Goal: Task Accomplishment & Management: Complete application form

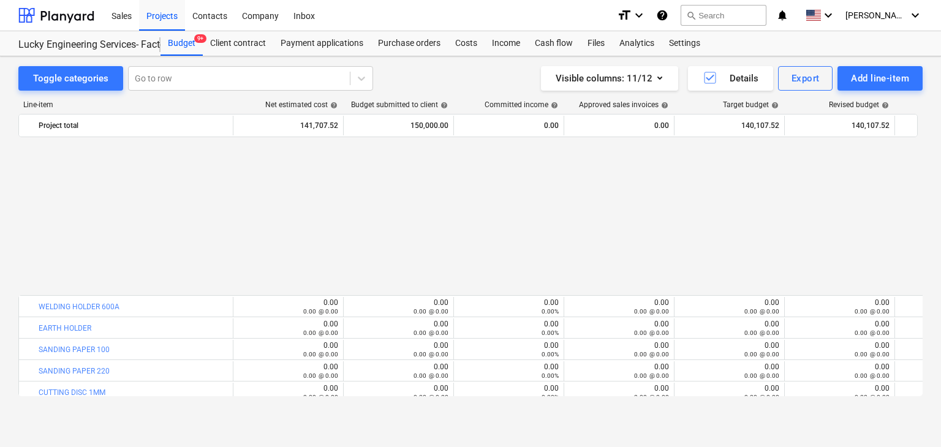
scroll to position [12436, 0]
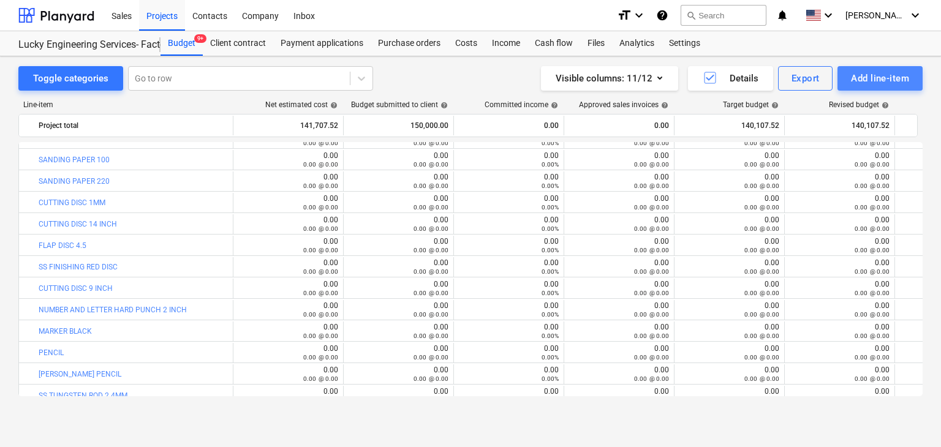
click at [892, 72] on div "Add line-item" at bounding box center [880, 78] width 58 height 16
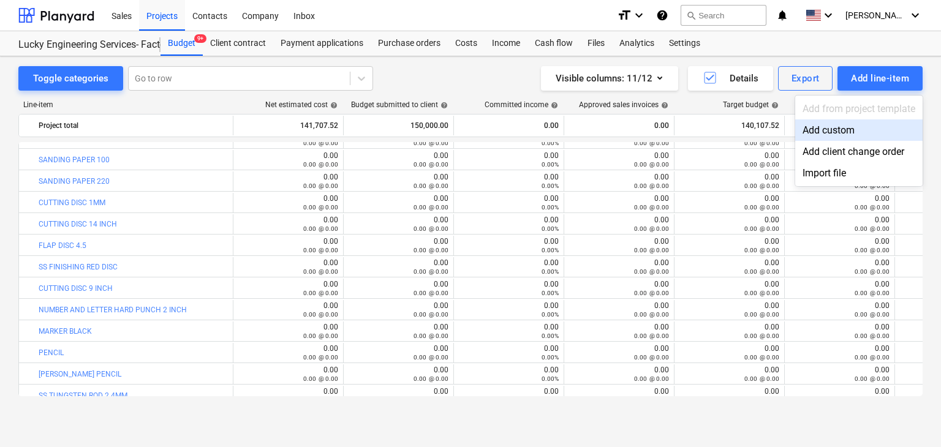
click at [856, 123] on div "Add custom" at bounding box center [859, 130] width 127 height 21
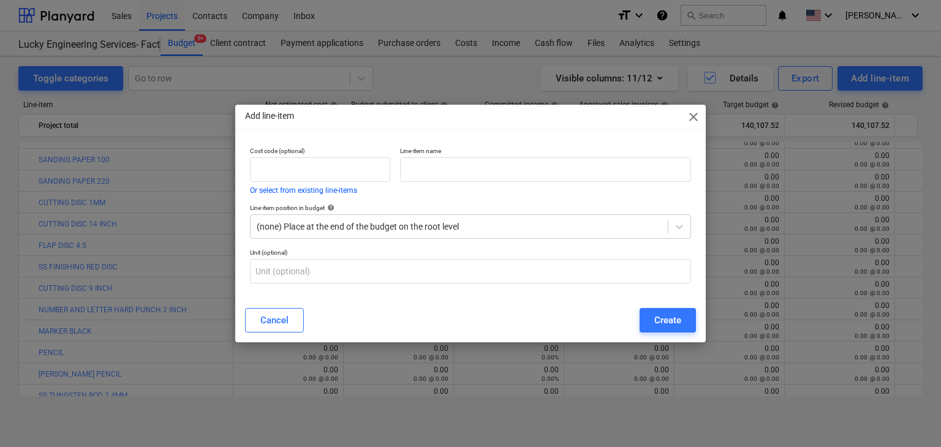
click at [431, 39] on div "Add line-item close Cost code (optional) Or select from existing line-items Lin…" at bounding box center [470, 223] width 941 height 447
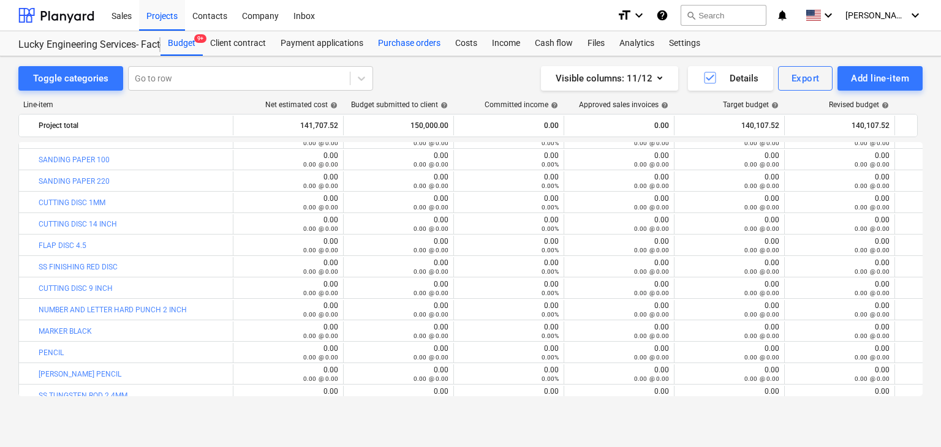
click at [408, 40] on div "Purchase orders" at bounding box center [409, 43] width 77 height 25
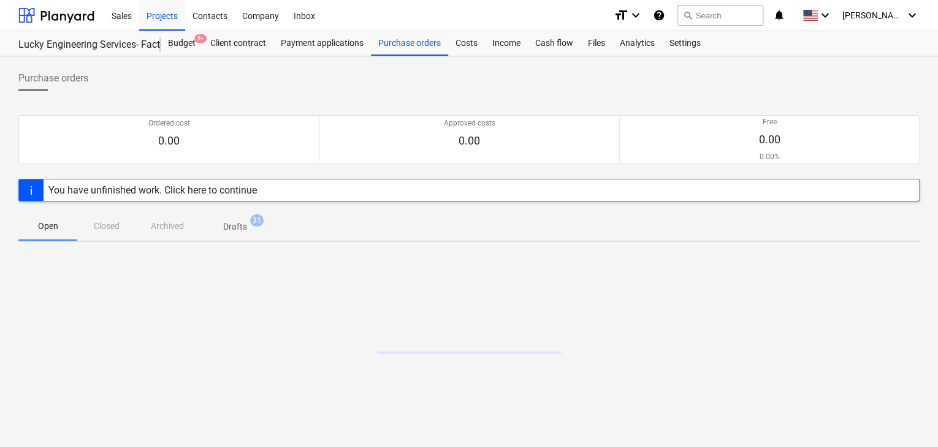
click at [246, 227] on span "Drafts 31" at bounding box center [235, 227] width 44 height 13
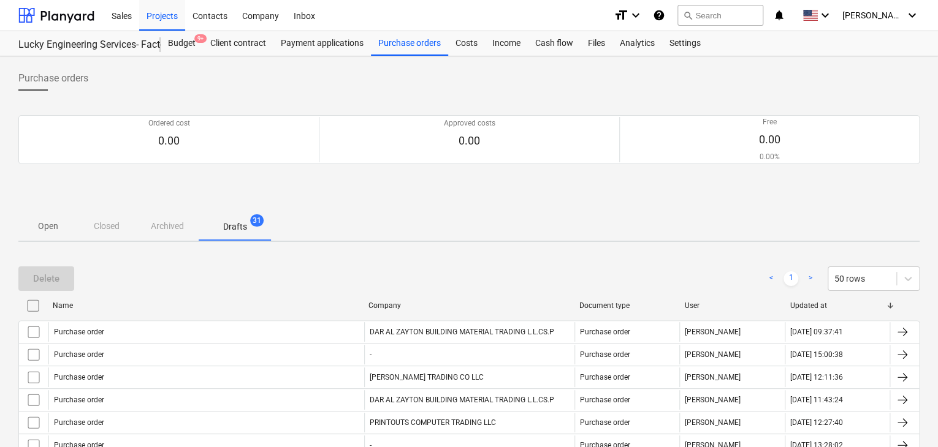
click at [61, 234] on span "Open" at bounding box center [47, 226] width 59 height 20
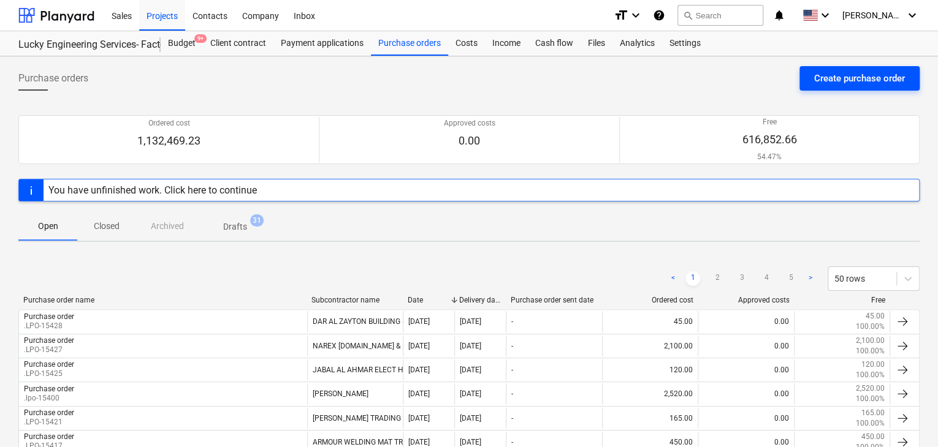
click at [835, 76] on div "Create purchase order" at bounding box center [859, 78] width 91 height 16
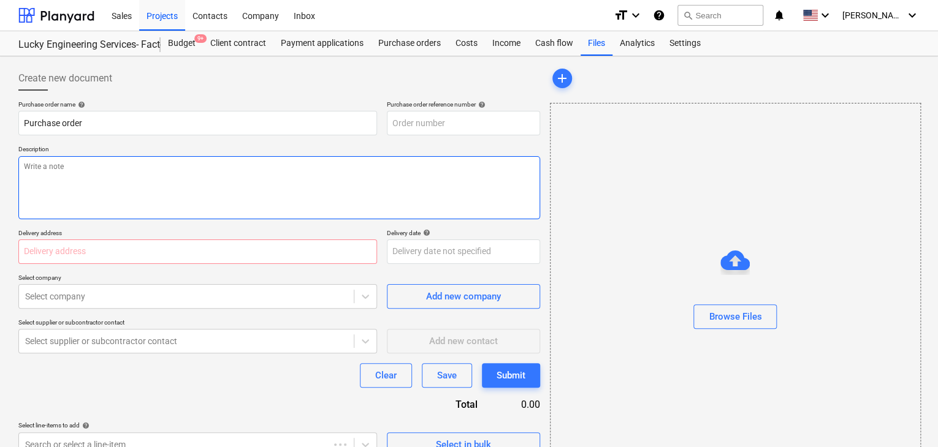
type textarea "x"
type input "LES-PO-511"
click at [428, 165] on textarea at bounding box center [279, 187] width 522 height 63
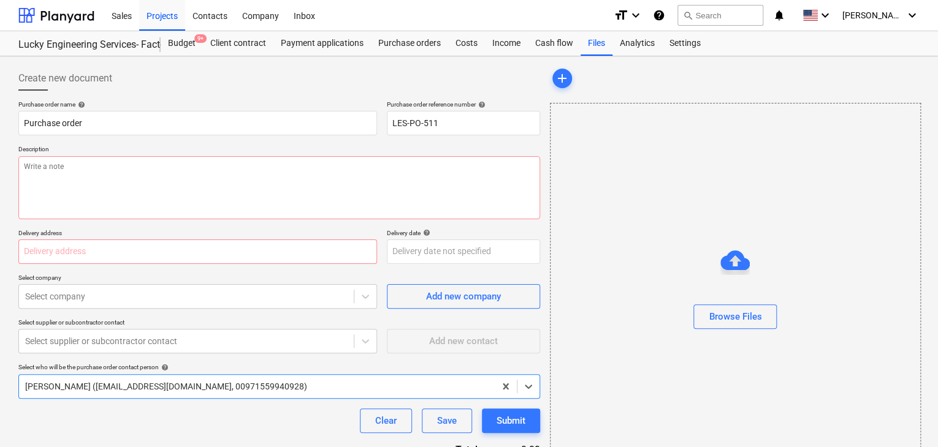
drag, startPoint x: 463, startPoint y: 128, endPoint x: 382, endPoint y: 123, distance: 80.4
click at [382, 123] on div "Purchase order name help Purchase order Purchase order reference number help LE…" at bounding box center [279, 118] width 522 height 35
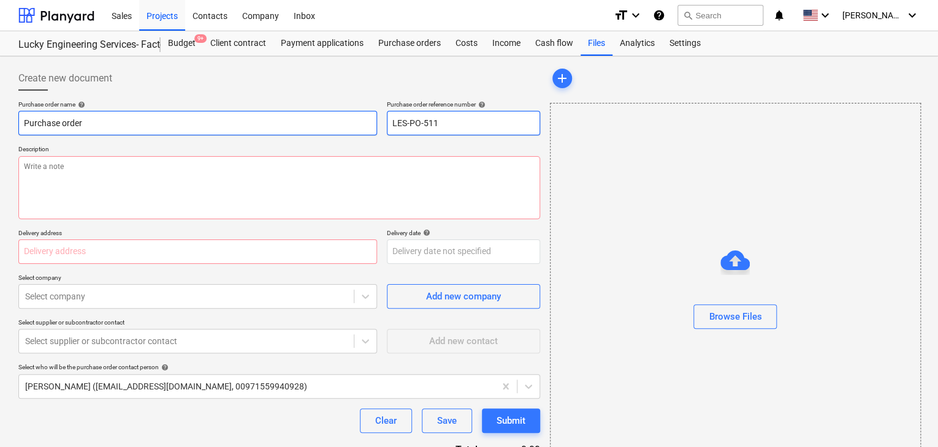
drag, startPoint x: 444, startPoint y: 125, endPoint x: 371, endPoint y: 126, distance: 72.9
click at [371, 126] on div "Purchase order name help Purchase order Purchase order reference number help LE…" at bounding box center [279, 118] width 522 height 35
type textarea "x"
type input "."
type textarea "x"
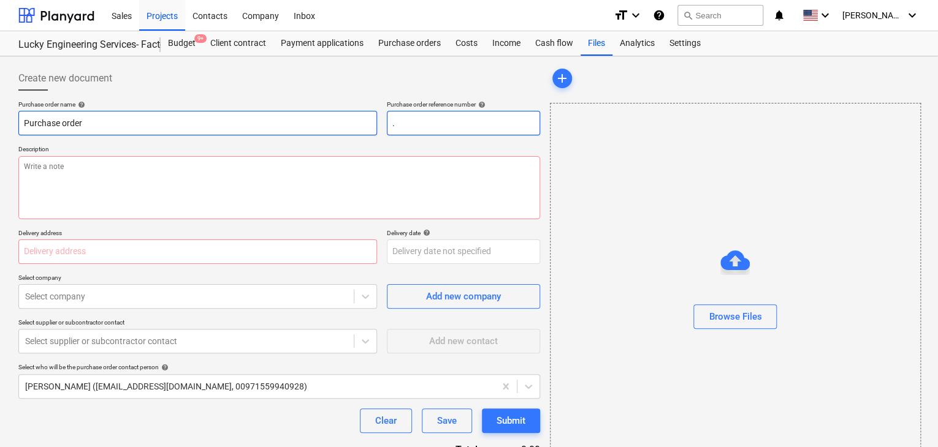
type input ".L"
type textarea "x"
type input ".LP"
type textarea "x"
type input ".LPO"
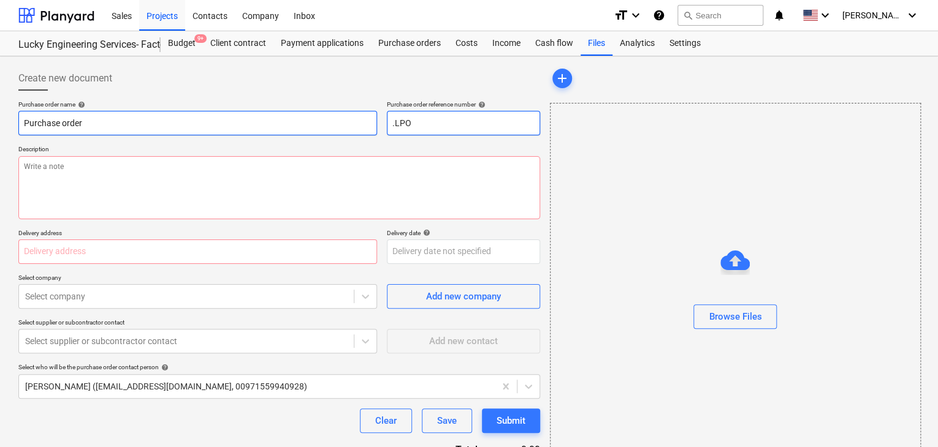
type textarea "x"
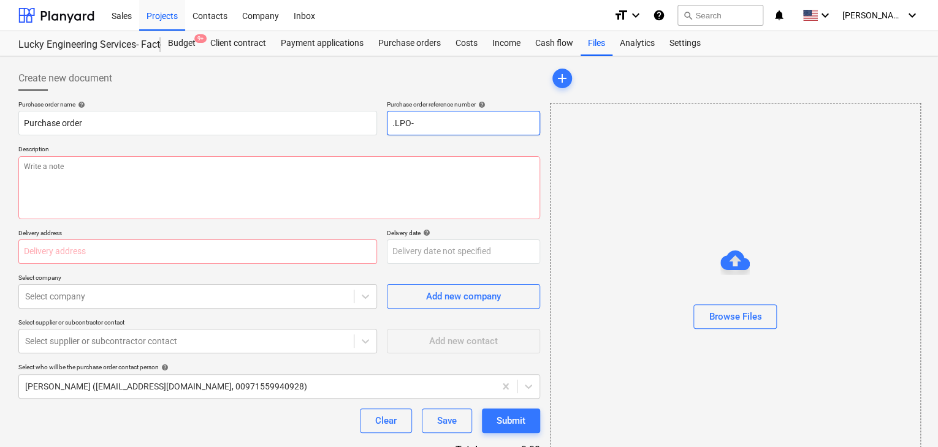
type input ".LPO-"
type textarea "x"
type input ".LPO-1"
type textarea "x"
type input ".LPO-15"
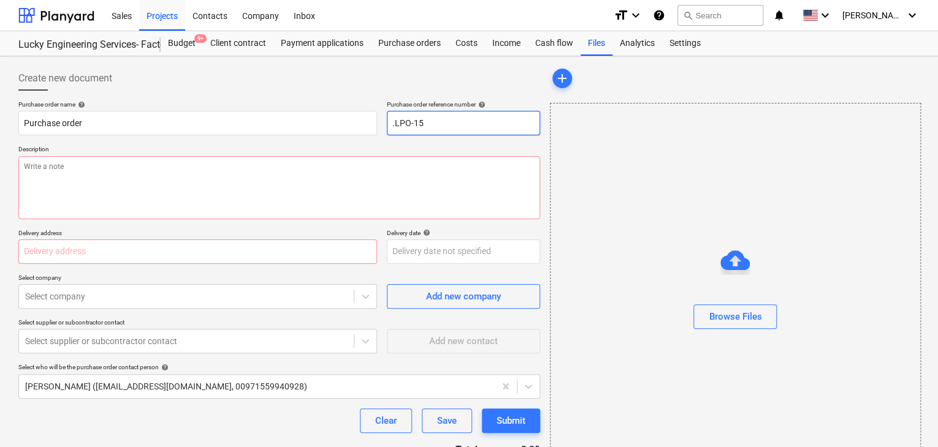
type textarea "x"
type input ".LPO-154"
type textarea "x"
type input ".LPO-1544"
type textarea "x"
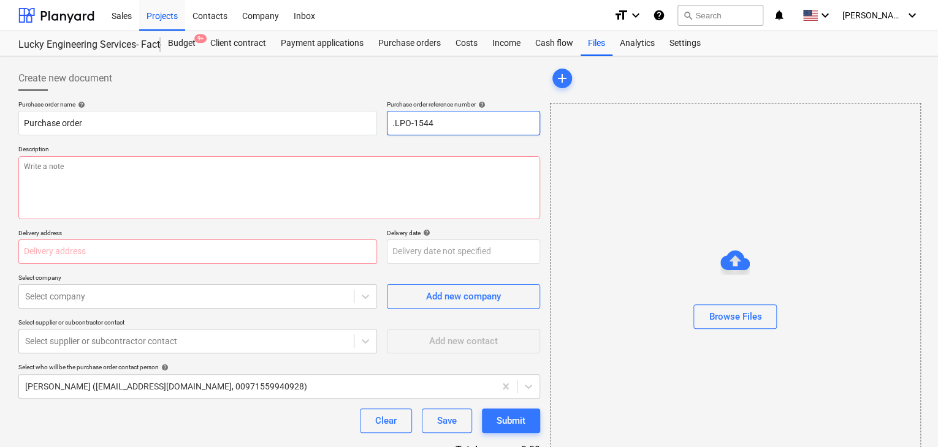
type input ".LPO-15446"
type textarea "x"
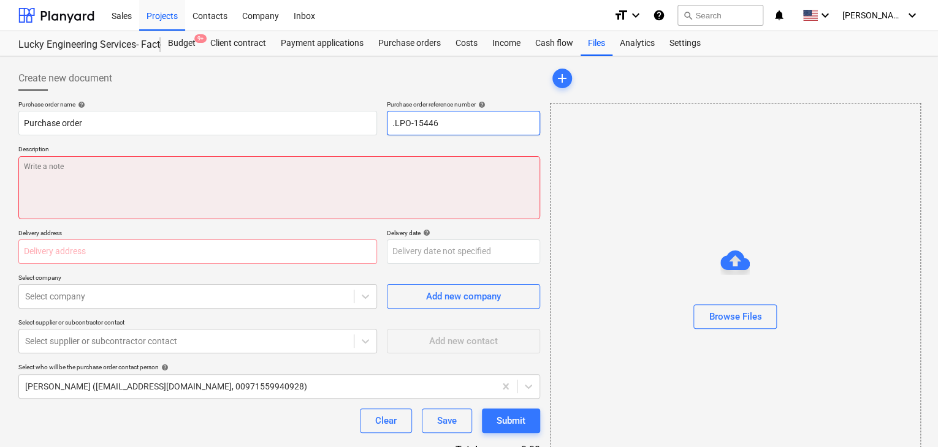
type input ".LPO-15446"
click at [50, 181] on textarea at bounding box center [279, 187] width 522 height 63
type textarea "x"
type textarea "3"
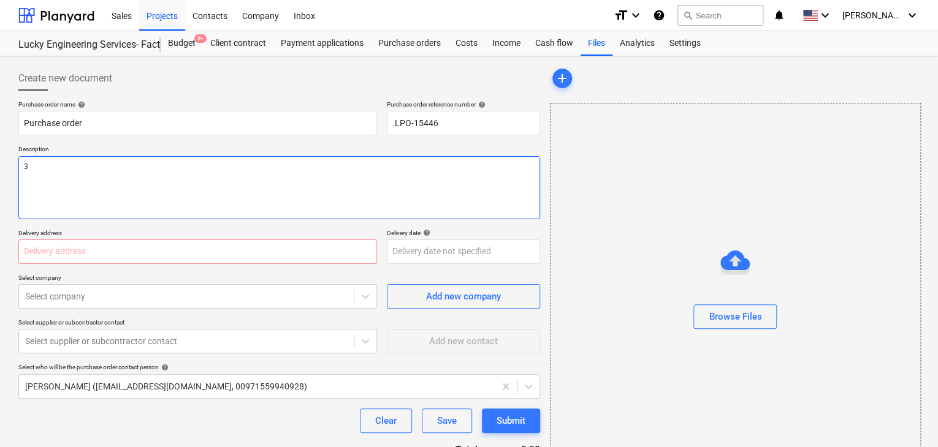
type textarea "x"
type textarea "31"
type textarea "x"
type textarea "31/"
type textarea "x"
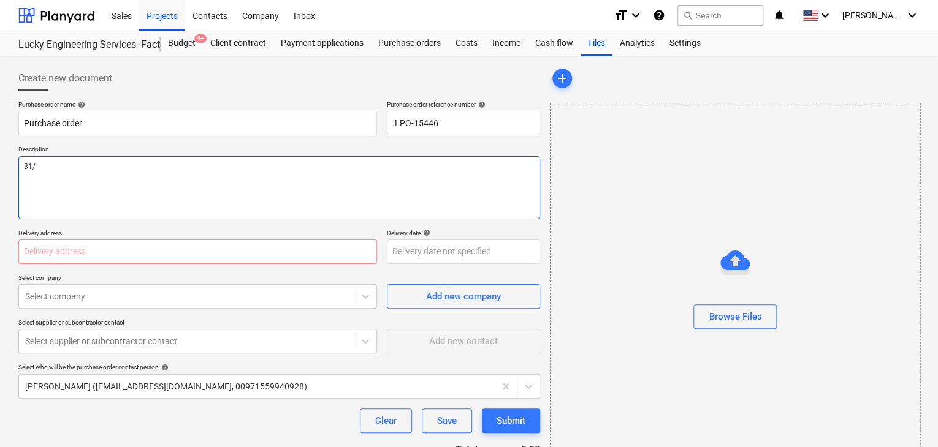
type textarea "31/A"
type textarea "x"
type textarea "31/AU"
type textarea "x"
type textarea "31/AUG"
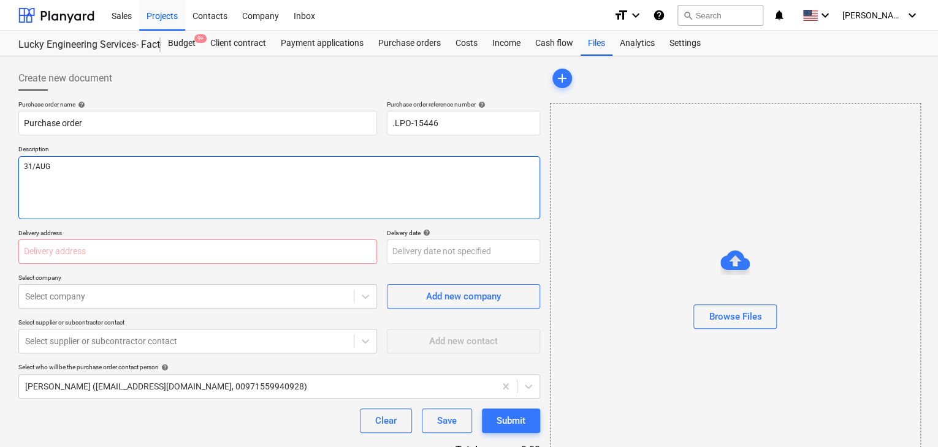
type textarea "x"
type textarea "31/AUG/"
type textarea "x"
type textarea "31/[DATE]"
type textarea "x"
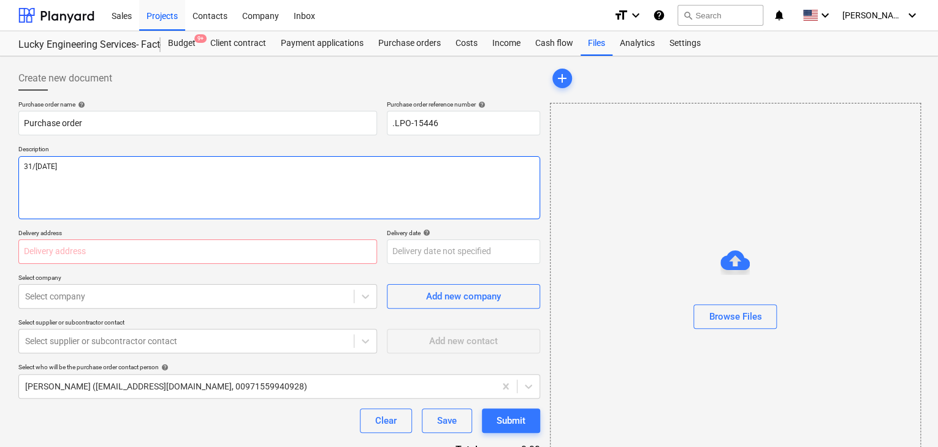
type textarea "[DATE]"
type textarea "x"
type textarea "[DATE]"
type textarea "x"
type textarea "[DATE]"
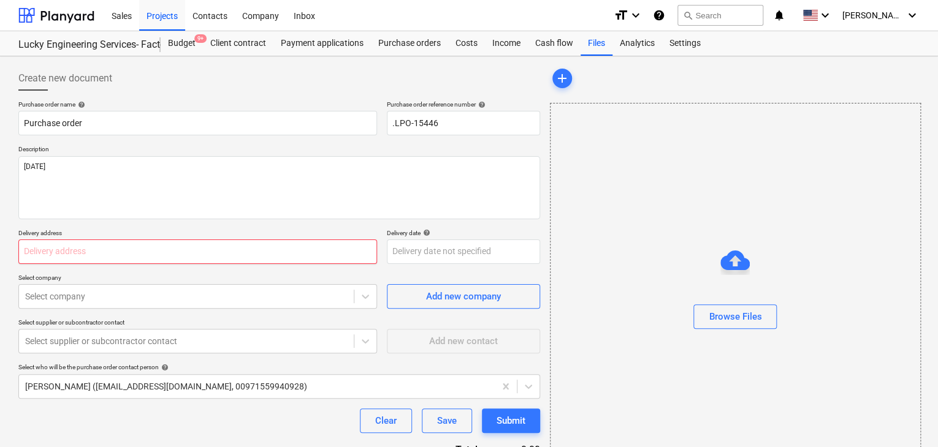
click at [31, 255] on input "text" at bounding box center [197, 252] width 359 height 25
type textarea "x"
type input ";"
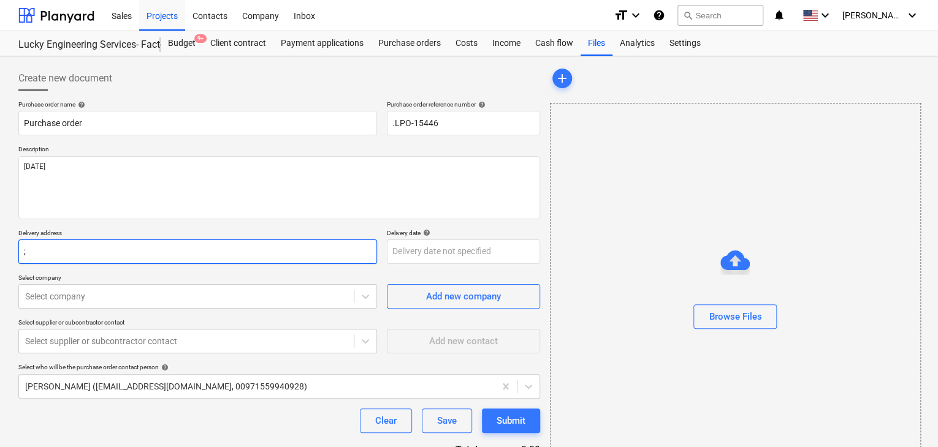
type textarea "x"
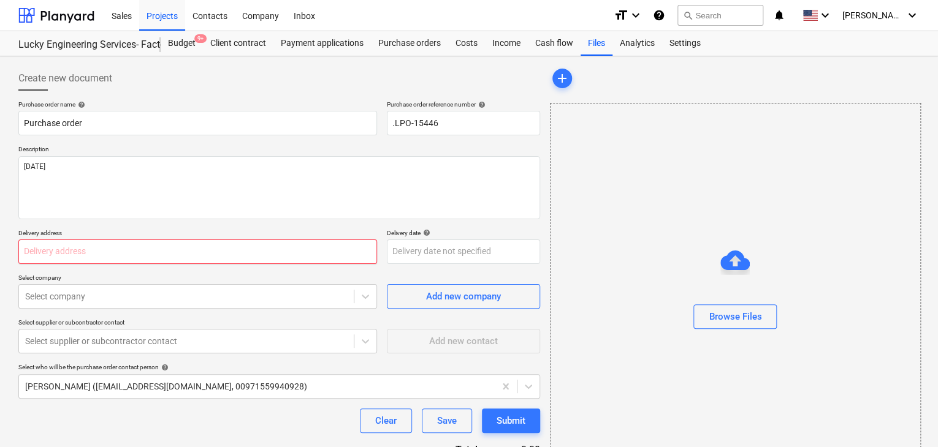
type textarea "x"
type input "L"
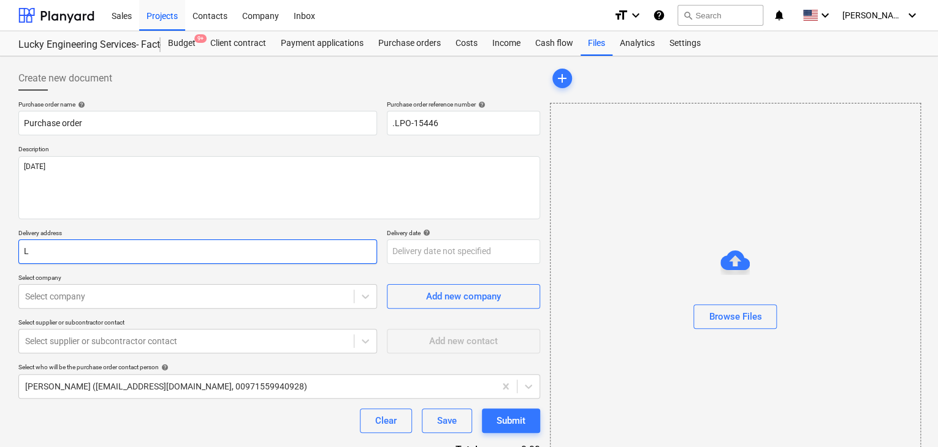
type textarea "x"
type input "LU"
type textarea "x"
type input "LUC"
type textarea "x"
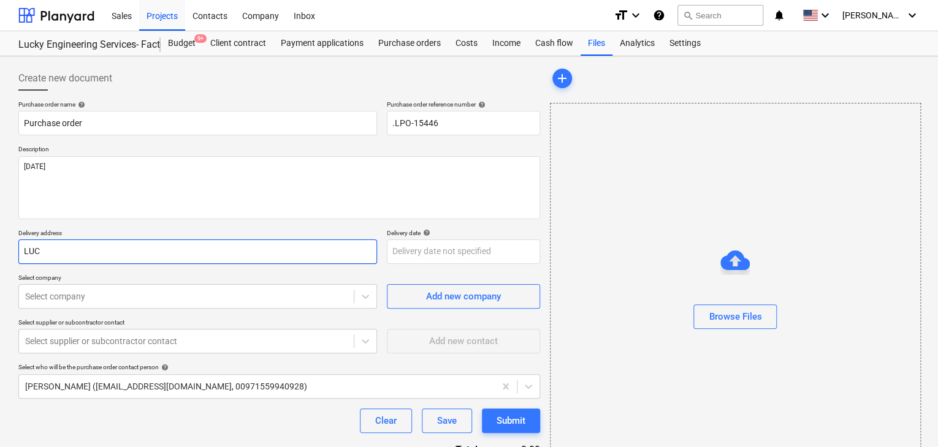
type input "LUCK"
type textarea "x"
type input "LUCKY"
type textarea "x"
type input "LUCKY"
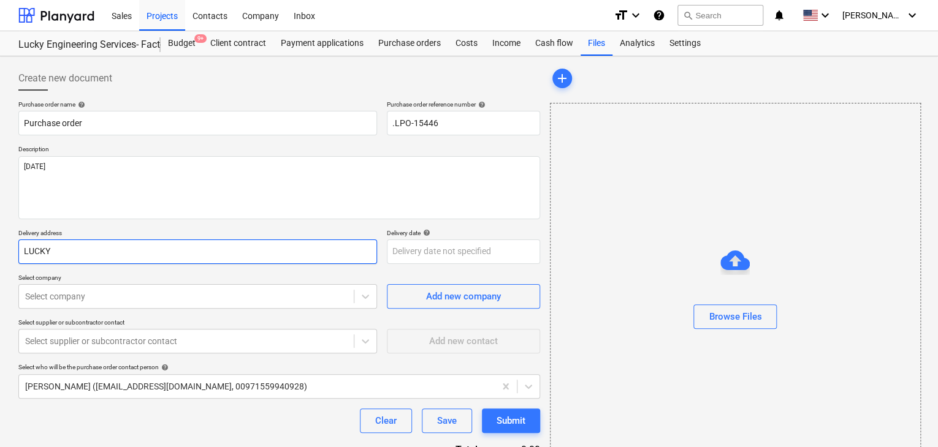
type textarea "x"
type input "LUCKY E"
type textarea "x"
type input "LUCKY EN"
type textarea "x"
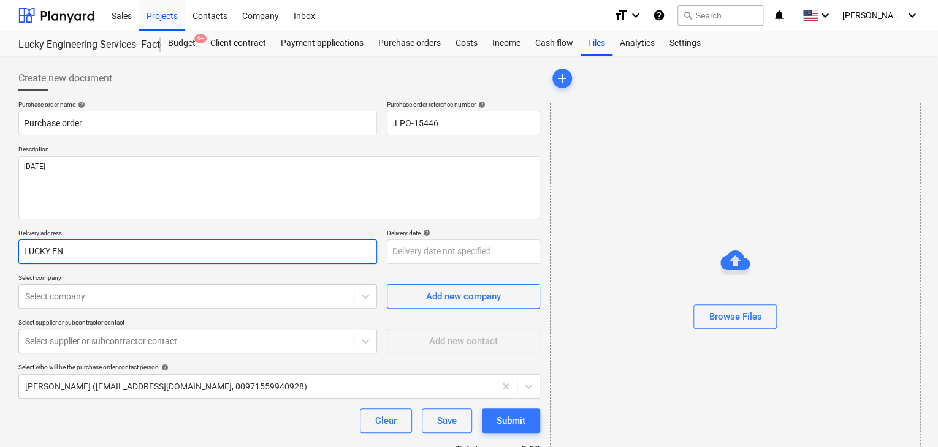
type input "LUCKY ENG"
type textarea "x"
type input "LUCKY ENGI"
type textarea "x"
type input "LUCKY ENGIN"
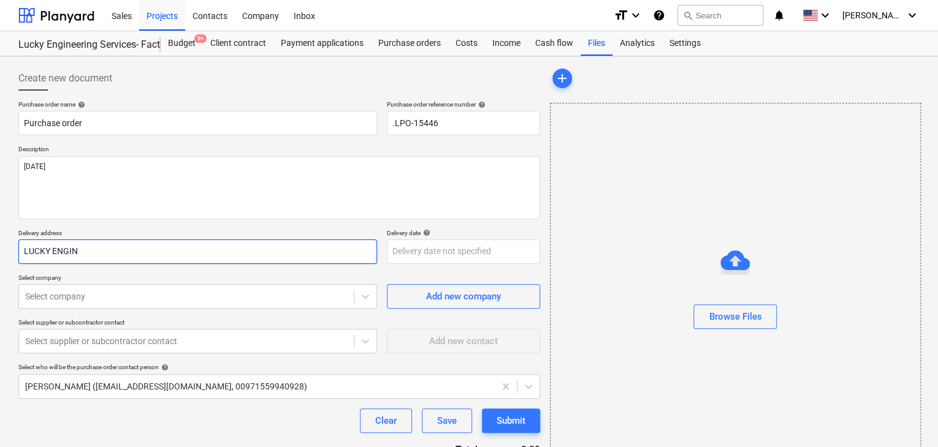
type textarea "x"
type input "LUCKY ENGINE"
type textarea "x"
type input "LUCKY ENGINEE"
type textarea "x"
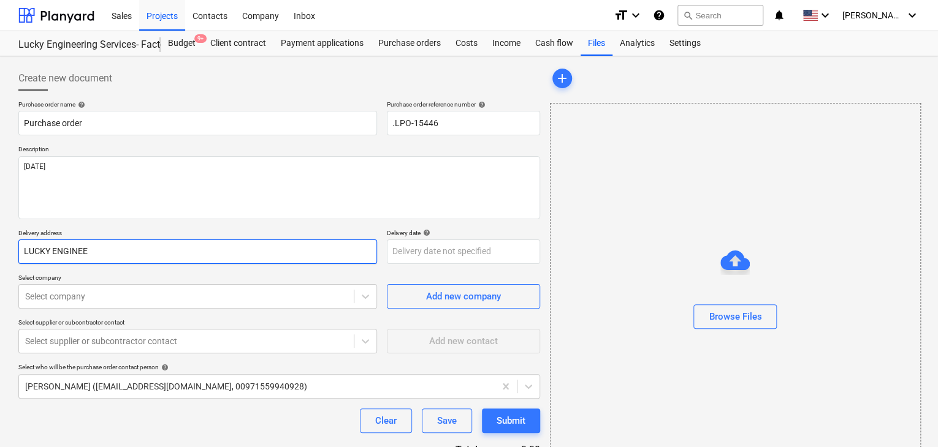
type input "LUCKY ENGINEER"
type textarea "x"
type input "LUCKY ENGINEERI"
type textarea "x"
type input "LUCKY ENGINEERIN"
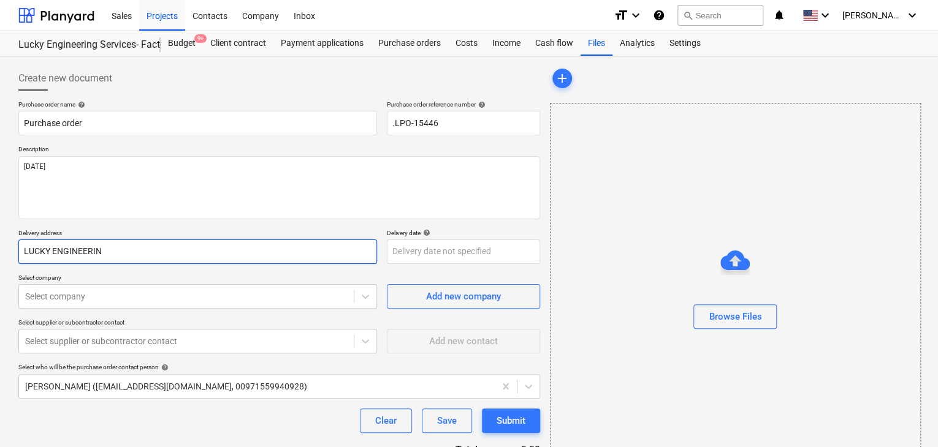
type textarea "x"
type input "LUCKY ENGINEERING"
type textarea "x"
type input "LUCKY ENGINEERING"
type textarea "x"
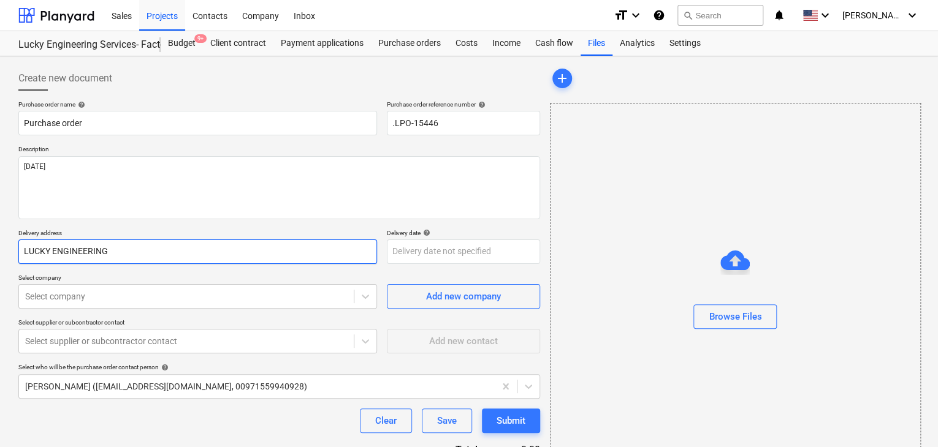
type input "LUCKY ENGINEERING S"
type textarea "x"
type input "LUCKY ENGINEERING SE"
type textarea "x"
type input "LUCKY ENGINEERING SER"
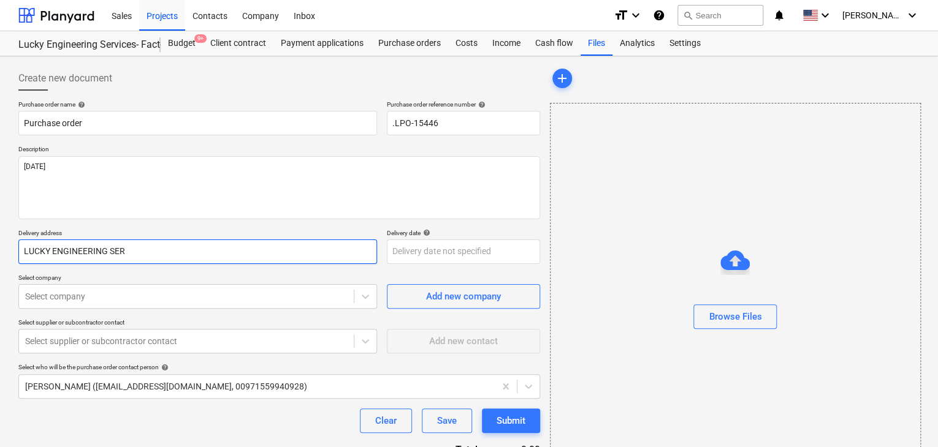
type textarea "x"
type input "LUCKY ENGINEERING SERV"
type textarea "x"
type input "LUCKY ENGINEERING SERVI"
type textarea "x"
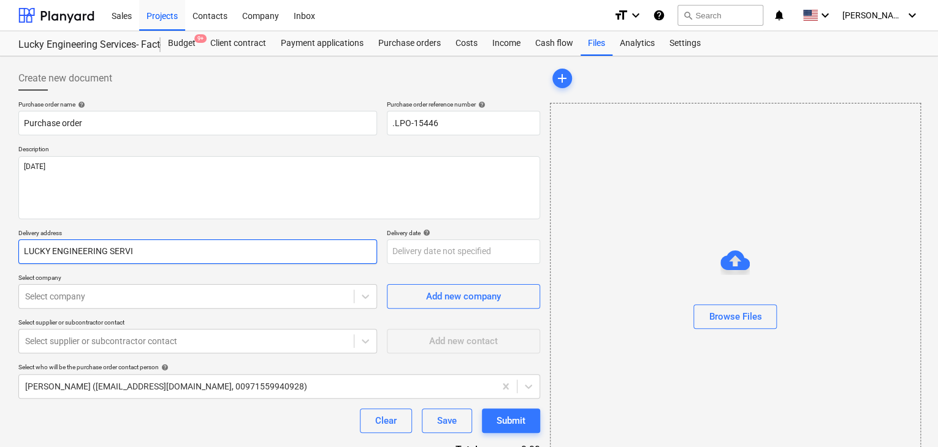
type input "LUCKY ENGINEERING SERVIC"
type textarea "x"
type input "LUCKY ENGINEERING SERVICE"
type textarea "x"
type input "LUCKY ENGINEERING SERVICES"
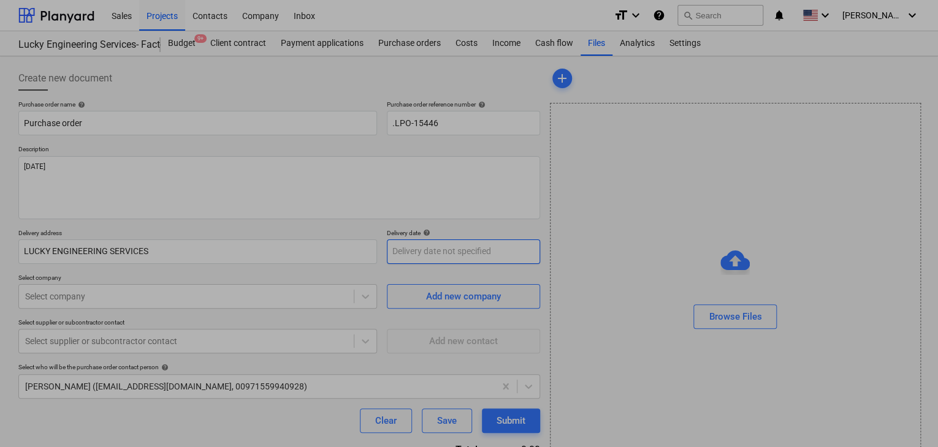
click at [425, 257] on body "Sales Projects Contacts Company Inbox format_size keyboard_arrow_down help sear…" at bounding box center [469, 223] width 938 height 447
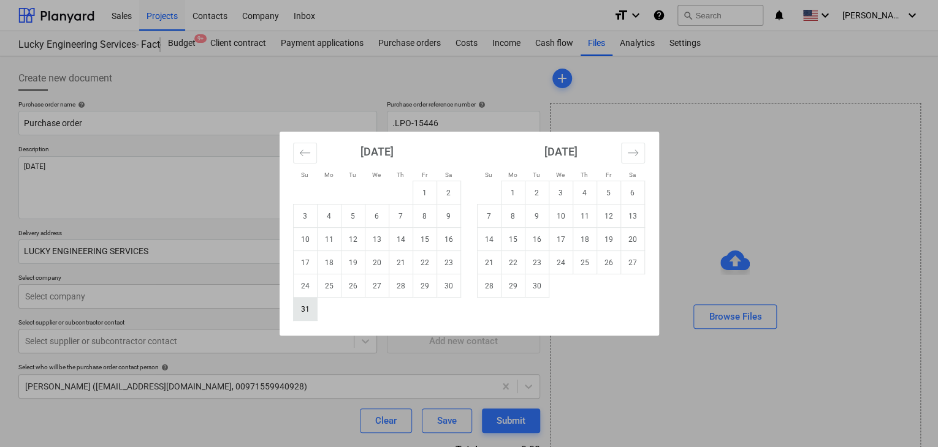
click at [306, 317] on td "31" at bounding box center [305, 309] width 24 height 23
type textarea "x"
type input "[DATE]"
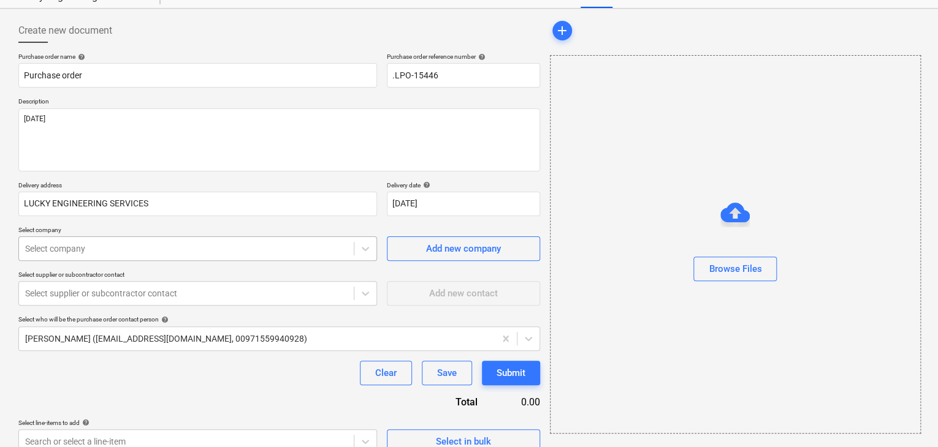
click at [131, 297] on body "Sales Projects Contacts Company Inbox format_size keyboard_arrow_down help sear…" at bounding box center [469, 175] width 938 height 447
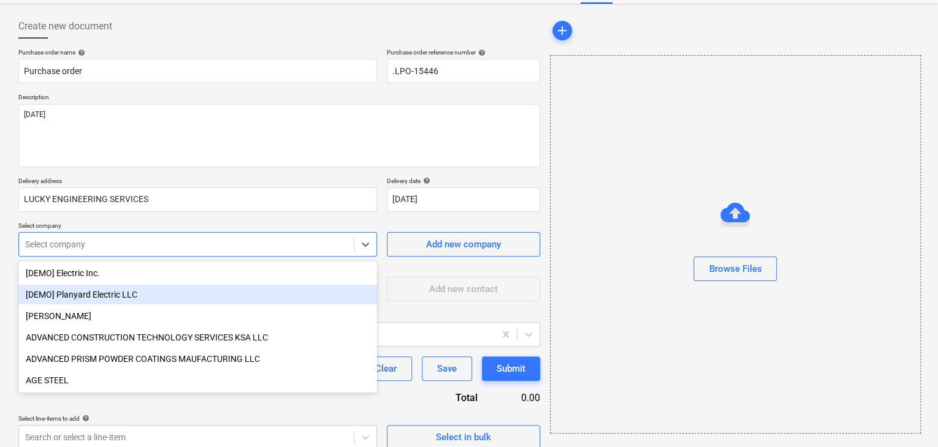
scroll to position [57, 0]
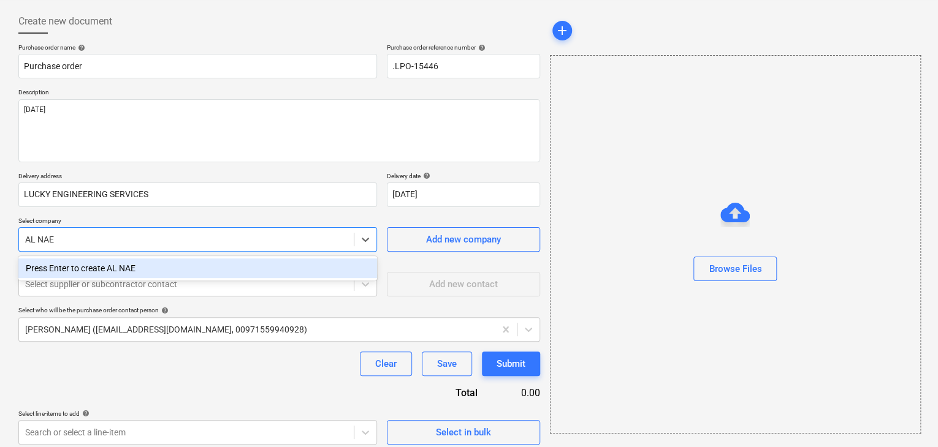
type input "AL NA"
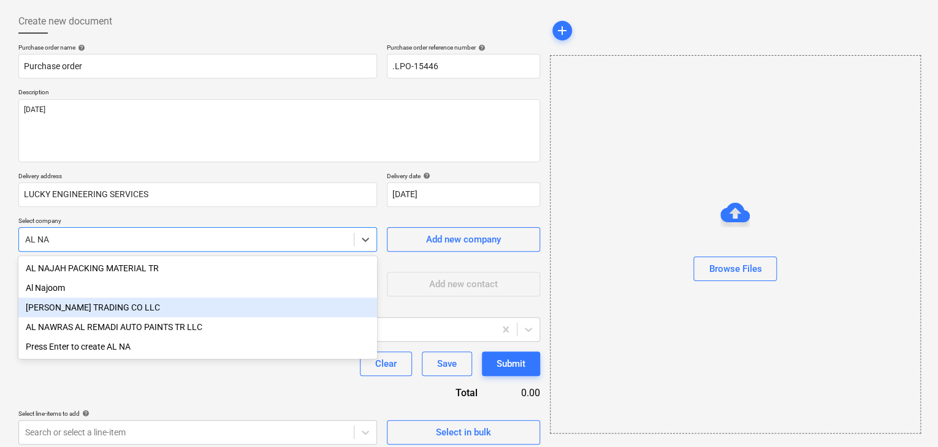
click at [105, 302] on div "[PERSON_NAME] TRADING CO LLC" at bounding box center [197, 308] width 359 height 20
type textarea "x"
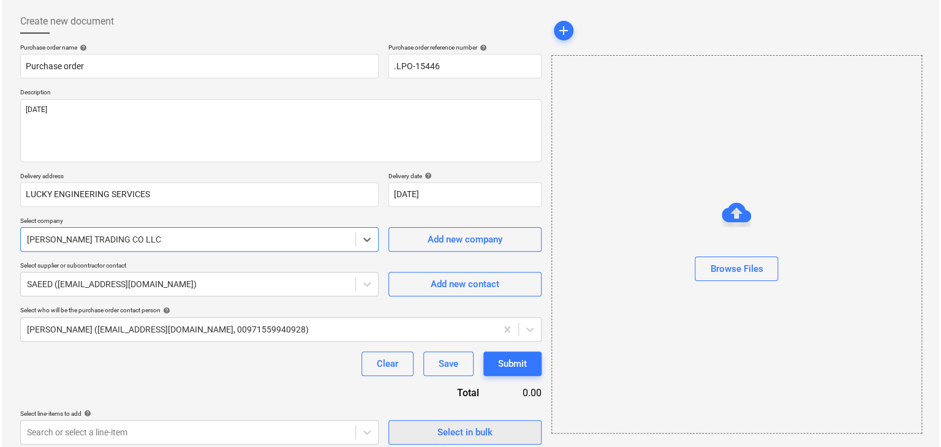
scroll to position [64, 0]
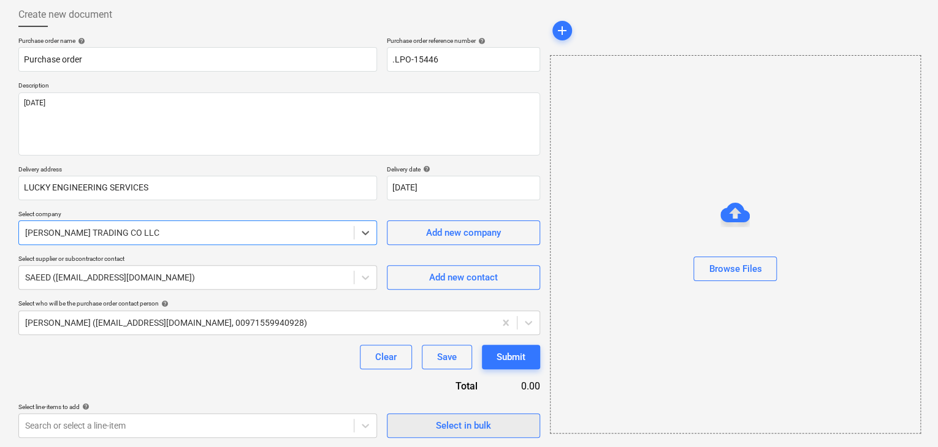
click at [456, 427] on div "Select in bulk" at bounding box center [463, 426] width 55 height 16
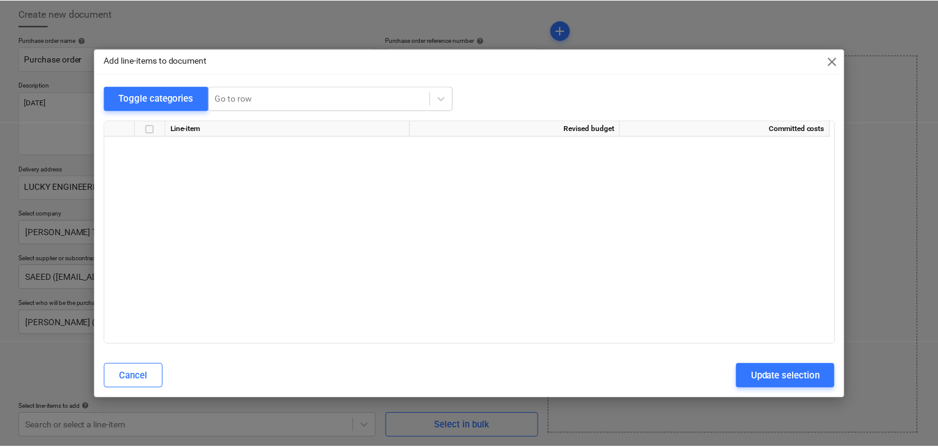
scroll to position [24707, 0]
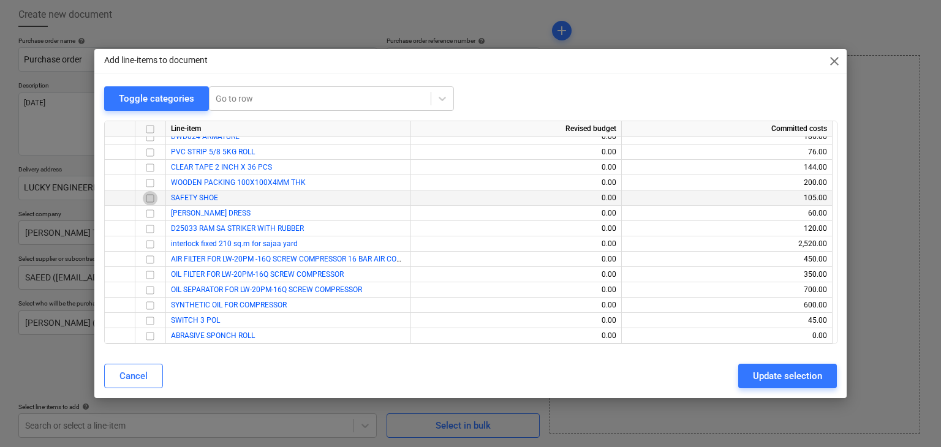
click at [150, 199] on input "checkbox" at bounding box center [150, 198] width 15 height 15
click at [150, 211] on input "checkbox" at bounding box center [150, 214] width 15 height 15
drag, startPoint x: 781, startPoint y: 385, endPoint x: 709, endPoint y: 360, distance: 76.6
click at [774, 381] on button "Update selection" at bounding box center [788, 376] width 99 height 25
type textarea "x"
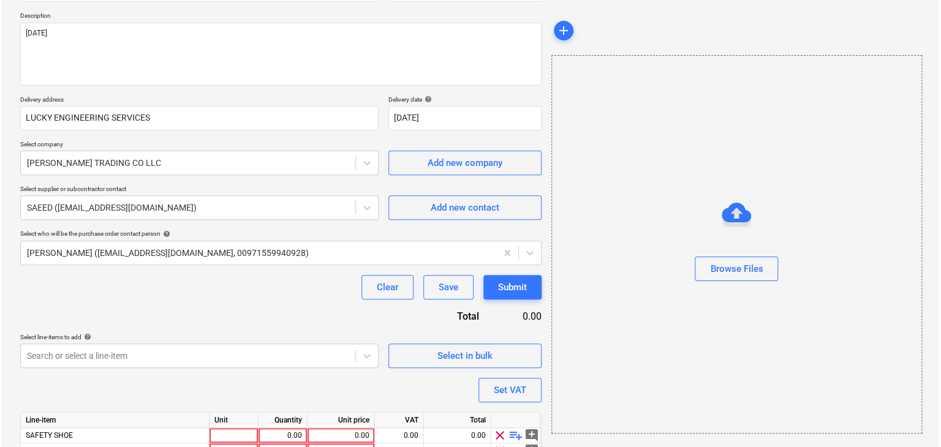
scroll to position [186, 0]
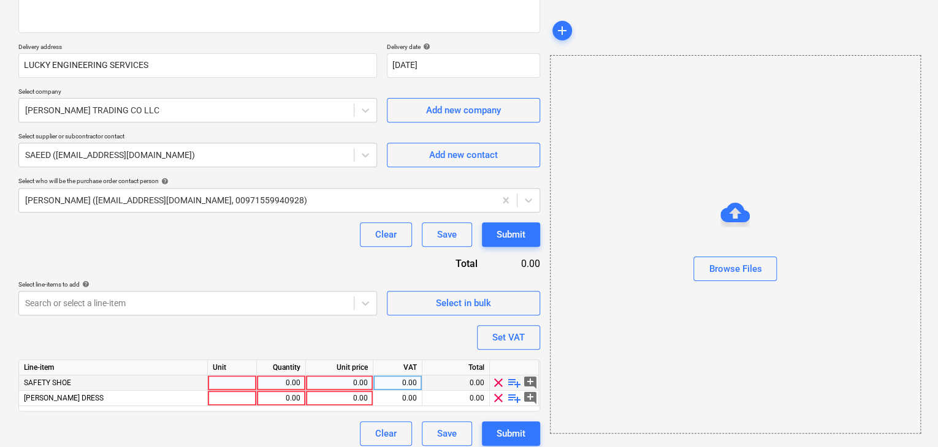
click at [222, 386] on div at bounding box center [232, 383] width 49 height 15
type input "NOS"
type textarea "x"
type input "NOS"
type textarea "x"
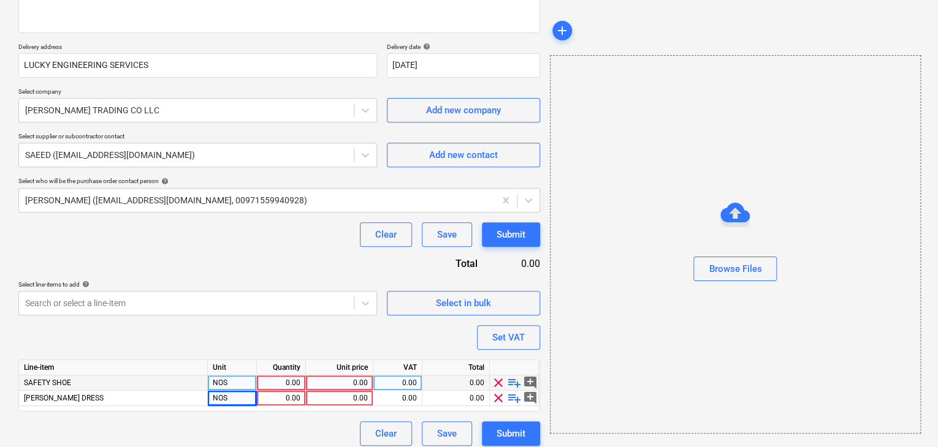
click at [279, 380] on div "0.00" at bounding box center [281, 383] width 39 height 15
type input "2"
type textarea "x"
click at [324, 376] on div "0.00" at bounding box center [339, 383] width 57 height 15
type input "35"
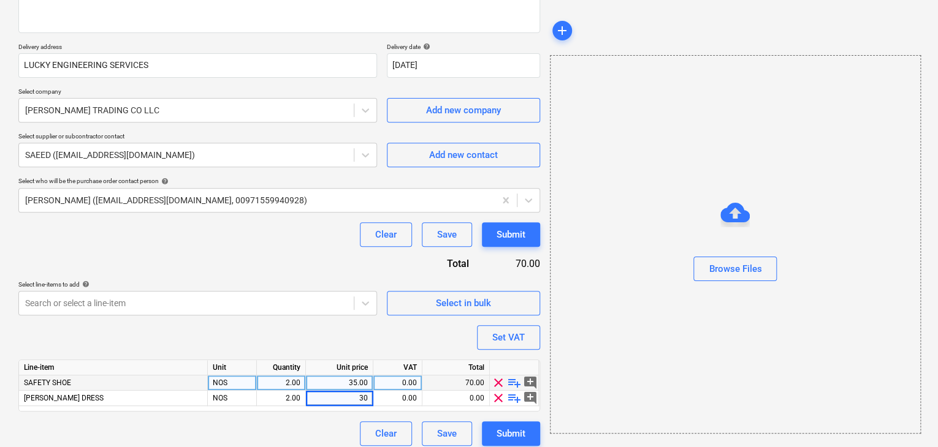
type textarea "x"
drag, startPoint x: 721, startPoint y: 319, endPoint x: 649, endPoint y: 332, distance: 73.5
click at [719, 318] on div "Browse Files" at bounding box center [735, 244] width 371 height 379
click at [538, 346] on button "Set VAT" at bounding box center [508, 337] width 63 height 25
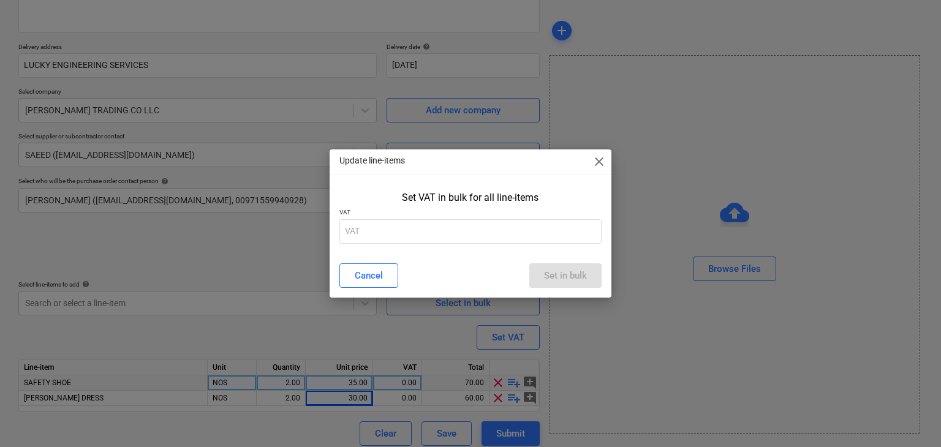
click at [435, 256] on div "Update line-items close Set VAT in bulk for all line-items VAT Cancel Set in bu…" at bounding box center [471, 224] width 283 height 148
click at [433, 246] on div "Set VAT in bulk for all line-items VAT" at bounding box center [471, 220] width 283 height 66
click at [397, 218] on p "VAT" at bounding box center [471, 213] width 263 height 10
click at [372, 232] on input "text" at bounding box center [471, 231] width 263 height 25
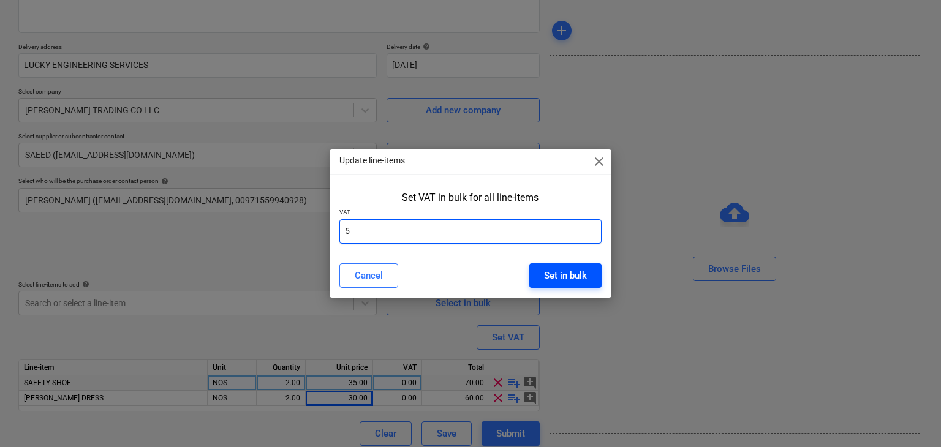
type input "5"
click at [552, 278] on div "Set in bulk" at bounding box center [565, 276] width 43 height 16
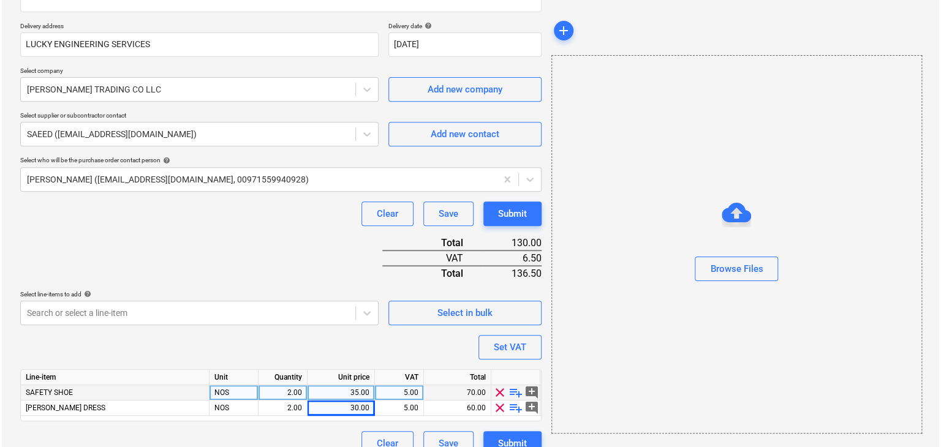
scroll to position [225, 0]
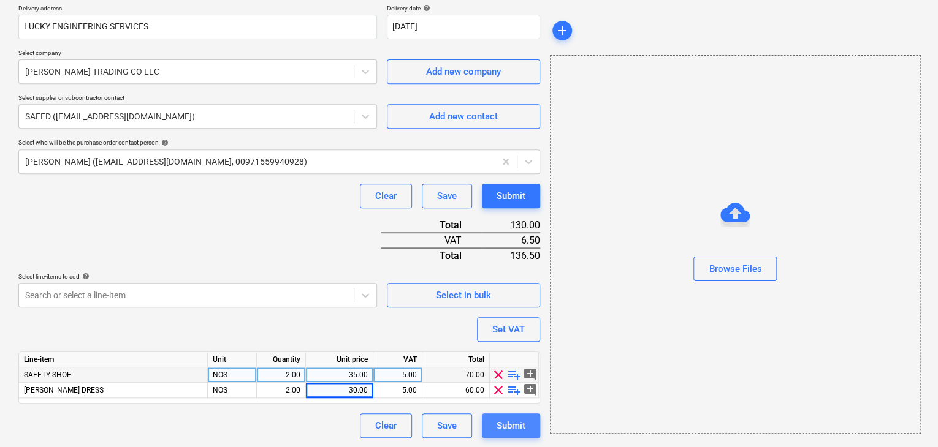
click at [515, 419] on div "Submit" at bounding box center [510, 426] width 29 height 16
type textarea "x"
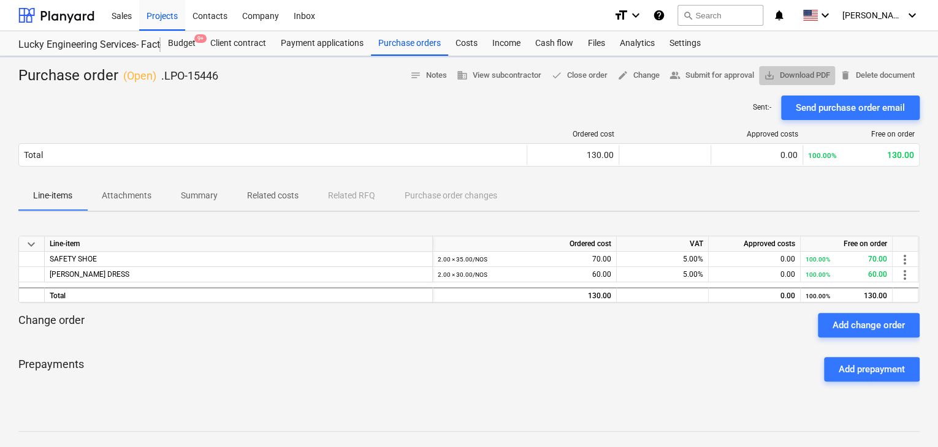
click at [796, 71] on span "save_alt Download PDF" at bounding box center [797, 76] width 66 height 14
click at [820, 69] on span "save_alt Download PDF" at bounding box center [797, 76] width 66 height 14
click at [173, 43] on div "Budget 9+" at bounding box center [182, 43] width 42 height 25
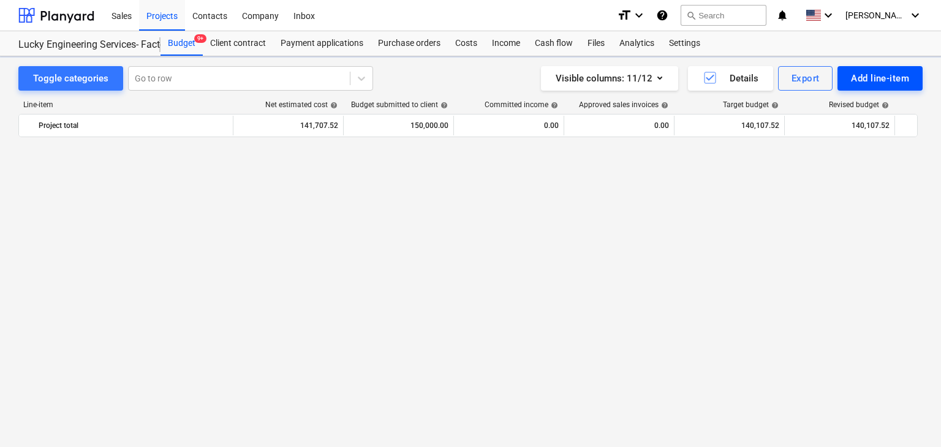
scroll to position [12436, 0]
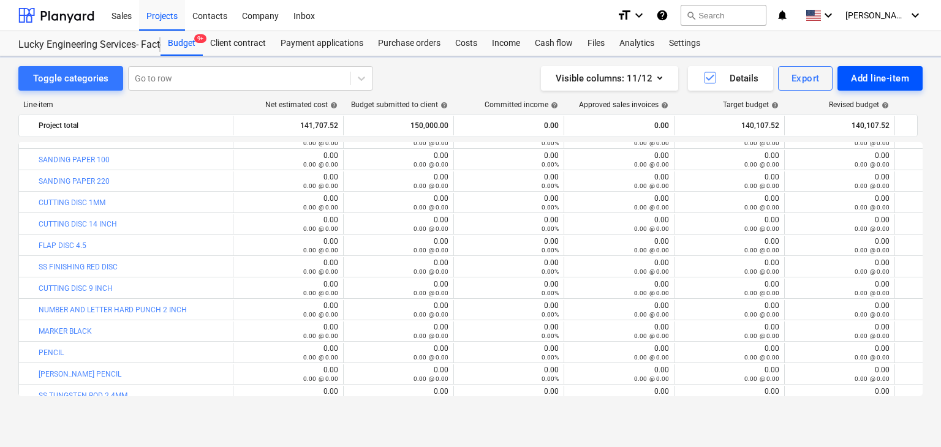
click at [857, 82] on div "Add line-item" at bounding box center [880, 78] width 58 height 16
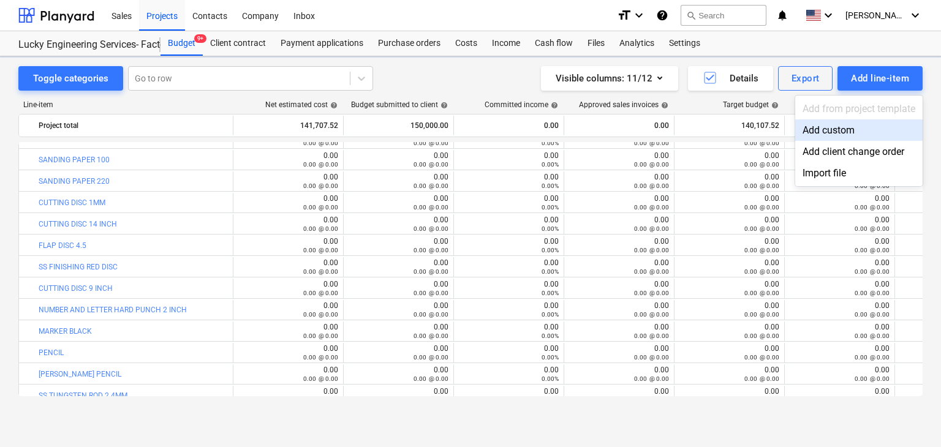
click at [816, 120] on div "Add custom" at bounding box center [859, 130] width 127 height 21
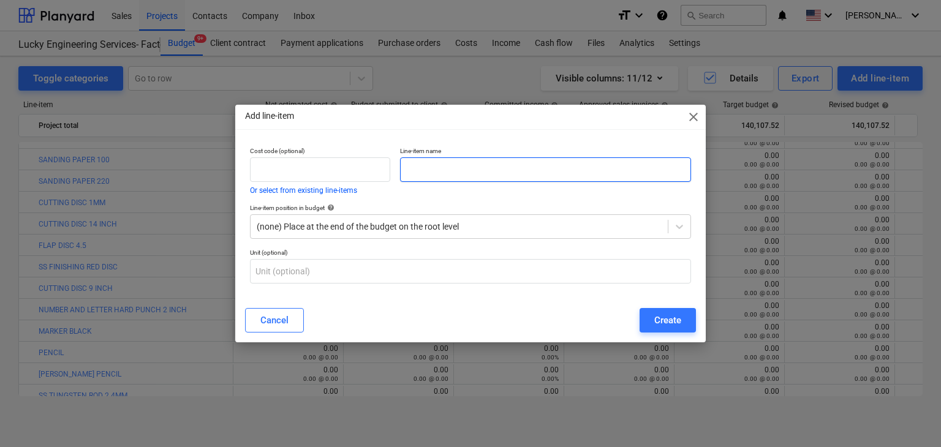
click at [430, 167] on input "text" at bounding box center [545, 170] width 291 height 25
paste input ""MODEL NO :PIM -5.5 T2 [DOMAIN_NAME] 24044137 VOLT -380V -420V HP/KW-5.5/4 RPM …"
type input ""MODEL NO :PIM -5.5 T2 [DOMAIN_NAME] 24044137 VOLT -380V -420V HP/KW-5.5/4 RPM …"
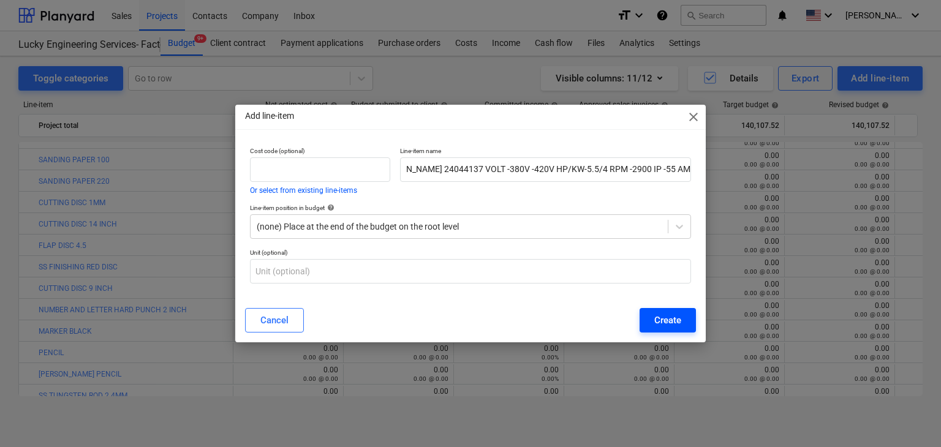
click at [684, 322] on button "Create" at bounding box center [668, 320] width 56 height 25
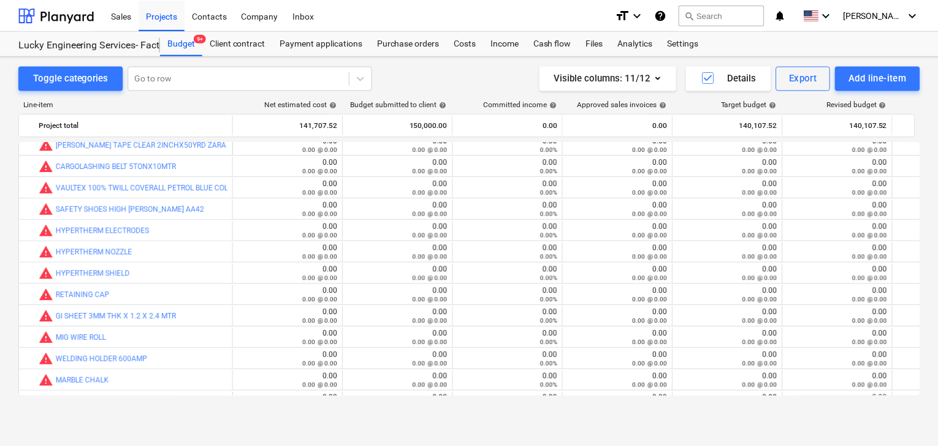
scroll to position [29306, 0]
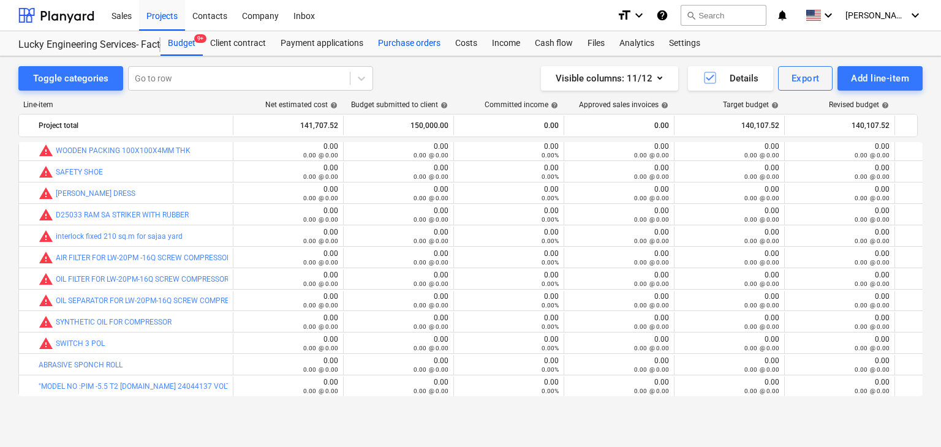
click at [419, 40] on div "Purchase orders" at bounding box center [409, 43] width 77 height 25
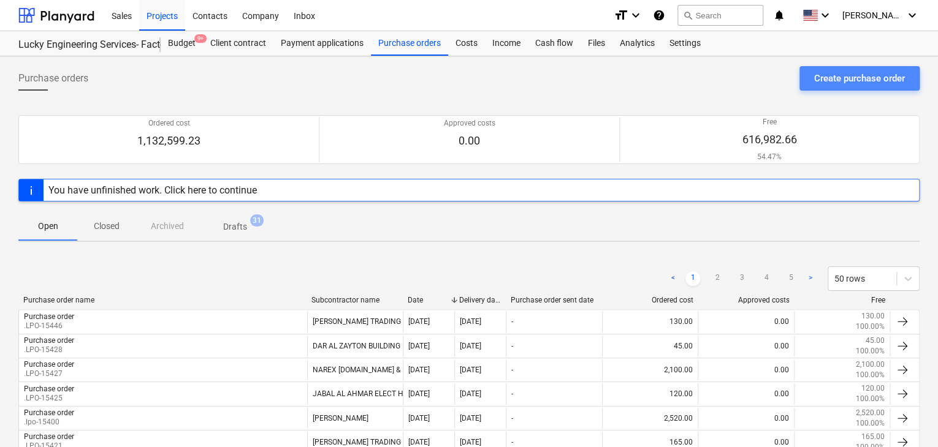
drag, startPoint x: 851, startPoint y: 77, endPoint x: 836, endPoint y: 84, distance: 16.4
click at [836, 84] on div "Create purchase order" at bounding box center [859, 78] width 91 height 16
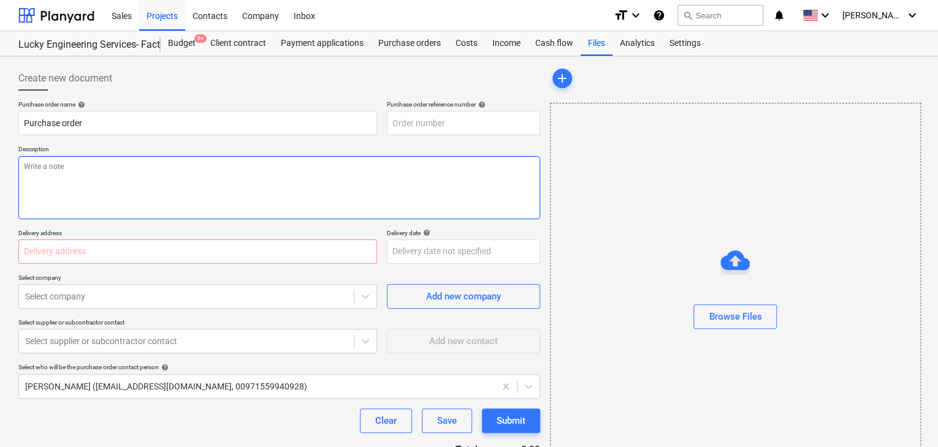
click at [399, 162] on textarea at bounding box center [279, 187] width 522 height 63
type textarea "x"
type input "LES-PO-512"
click at [414, 161] on textarea at bounding box center [279, 187] width 522 height 63
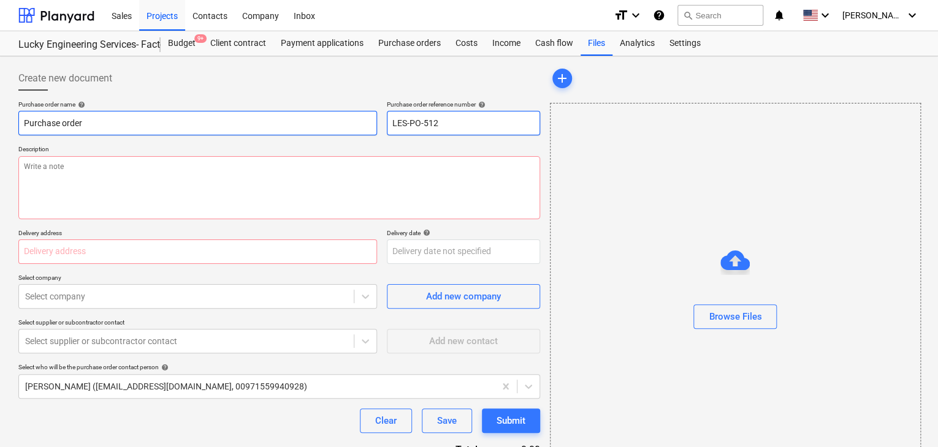
drag, startPoint x: 452, startPoint y: 123, endPoint x: 358, endPoint y: 120, distance: 93.8
click at [358, 120] on div "Purchase order name help Purchase order Purchase order reference number help LE…" at bounding box center [279, 118] width 522 height 35
type textarea "x"
type input "."
type textarea "x"
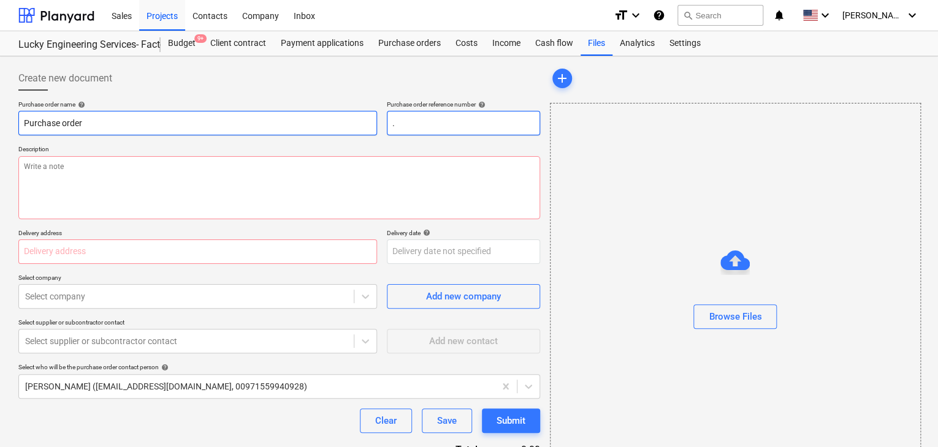
type input ".L"
type textarea "x"
type input ".LP"
type textarea "x"
type input ".LPO"
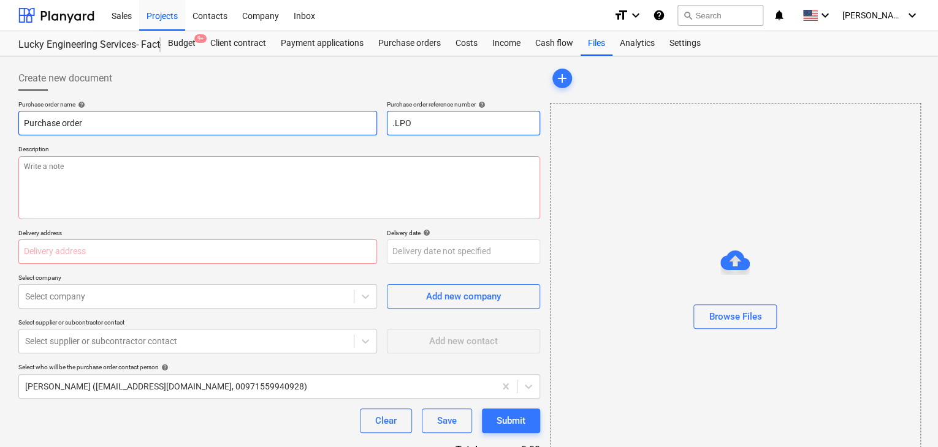
type textarea "x"
type input ".LPO-"
type textarea "x"
type input ".LPO-1"
type textarea "x"
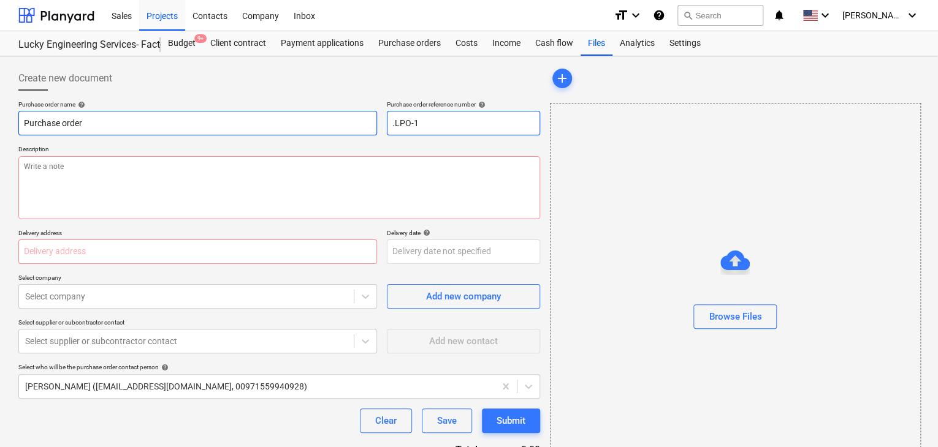
type input ".LPO-15"
type textarea "x"
type input ".LPO-154"
type textarea "x"
type input ".LPO-1544"
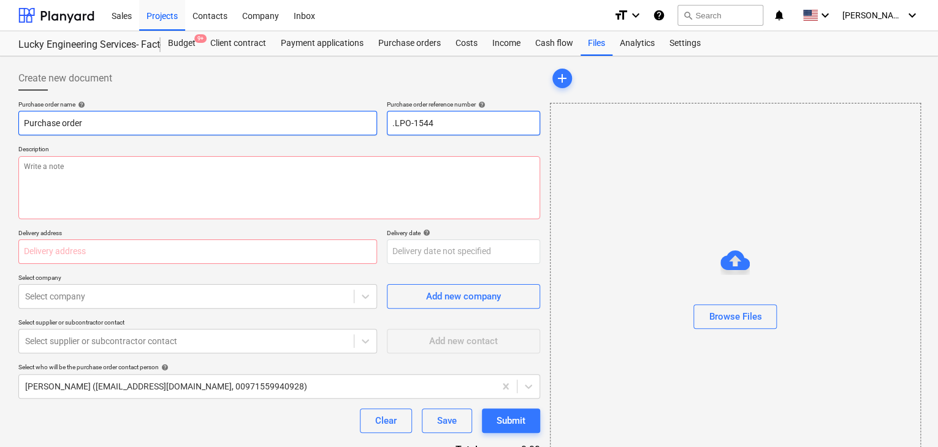
type textarea "x"
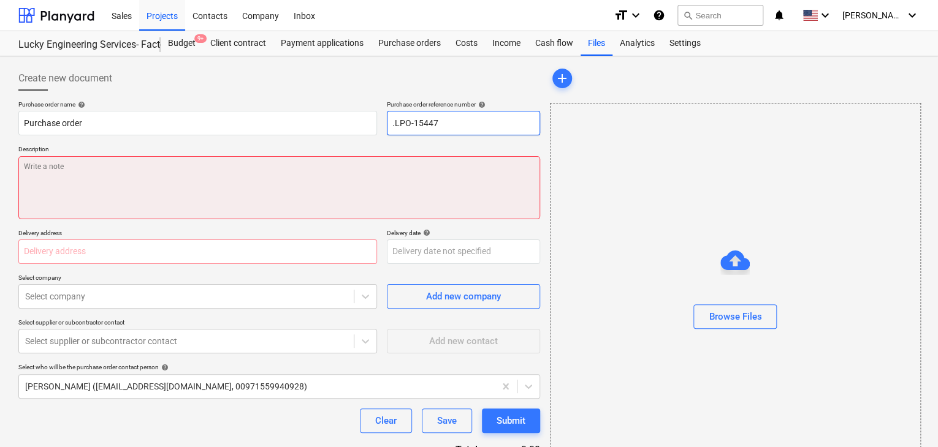
type input ".LPO-15447"
click at [272, 216] on textarea at bounding box center [279, 187] width 522 height 63
type textarea "x"
type textarea "3"
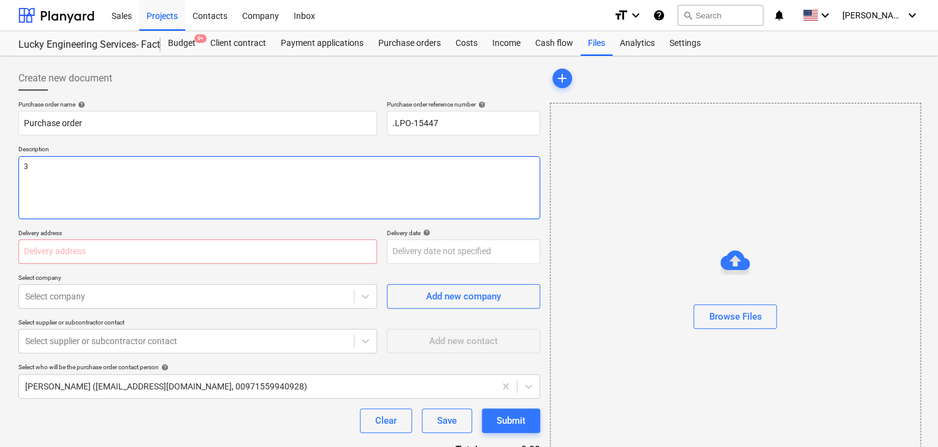
type textarea "x"
type textarea "31"
type textarea "x"
type textarea "31/"
type textarea "x"
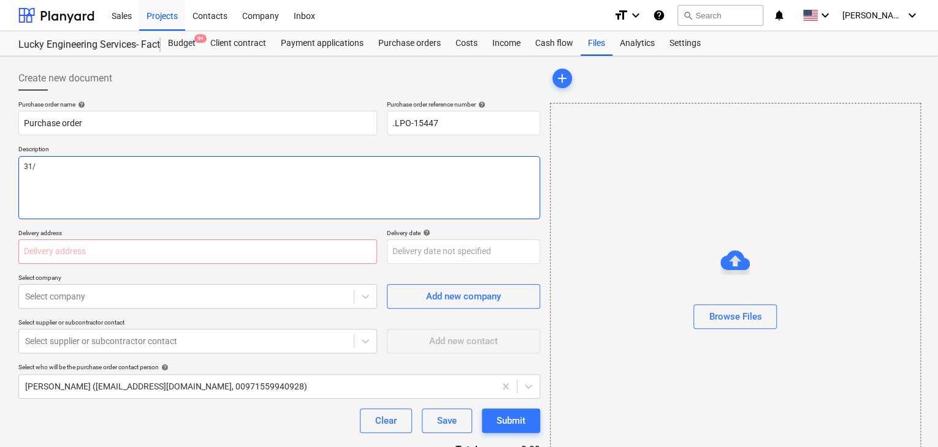
type textarea "31/A"
type textarea "x"
type textarea "31/AU"
type textarea "x"
type textarea "31/AUG"
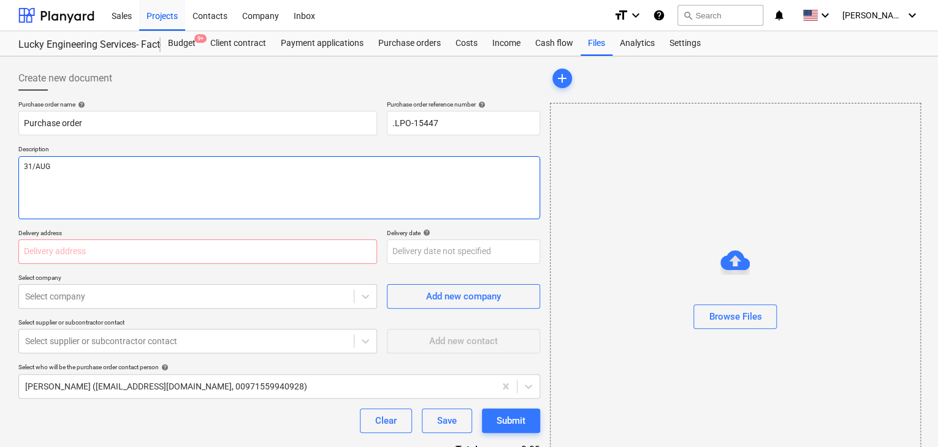
type textarea "x"
type textarea "31/AUG/"
type textarea "x"
type textarea "31/[DATE]"
type textarea "x"
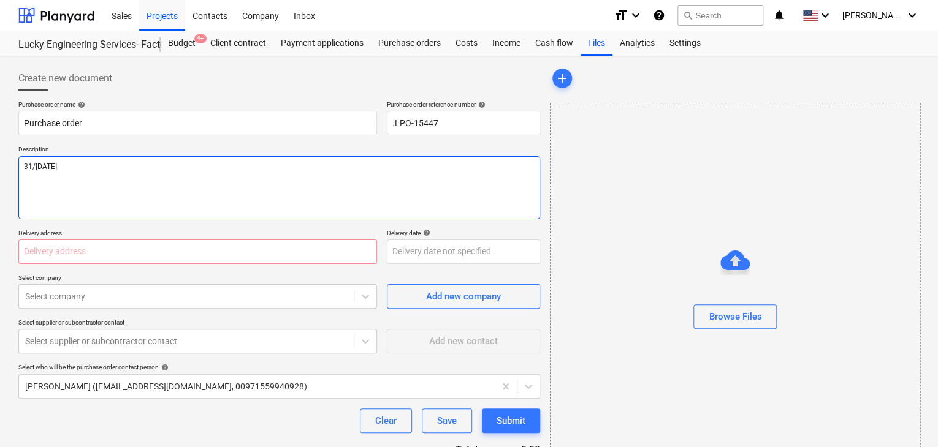
type textarea "[DATE]"
type textarea "x"
type textarea "[DATE]"
type textarea "x"
type textarea "[DATE]"
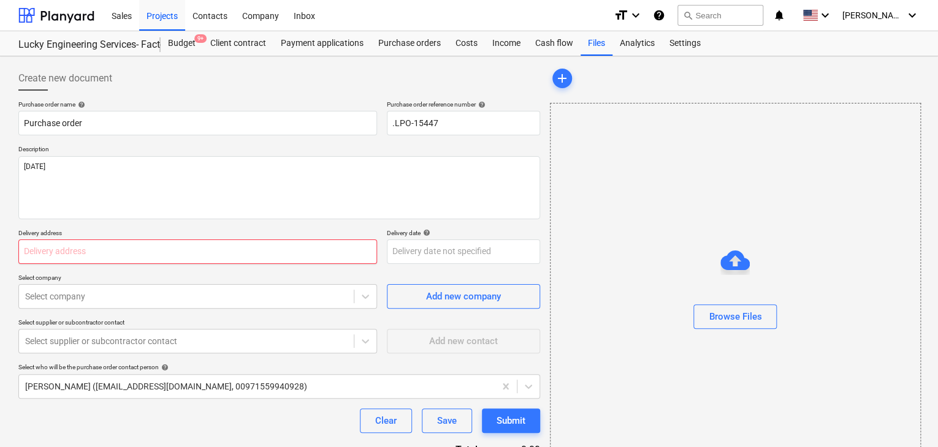
click at [91, 241] on input "text" at bounding box center [197, 252] width 359 height 25
type textarea "x"
type input "L"
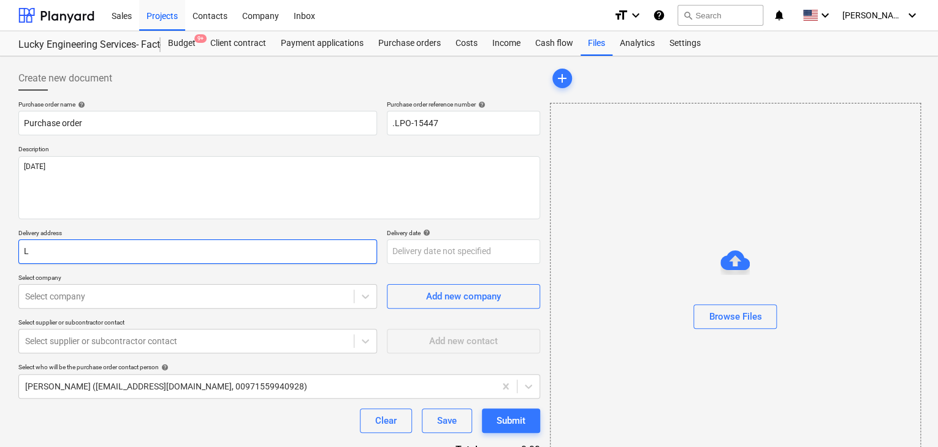
type textarea "x"
type input "LU"
type textarea "x"
type input "LUC"
type textarea "x"
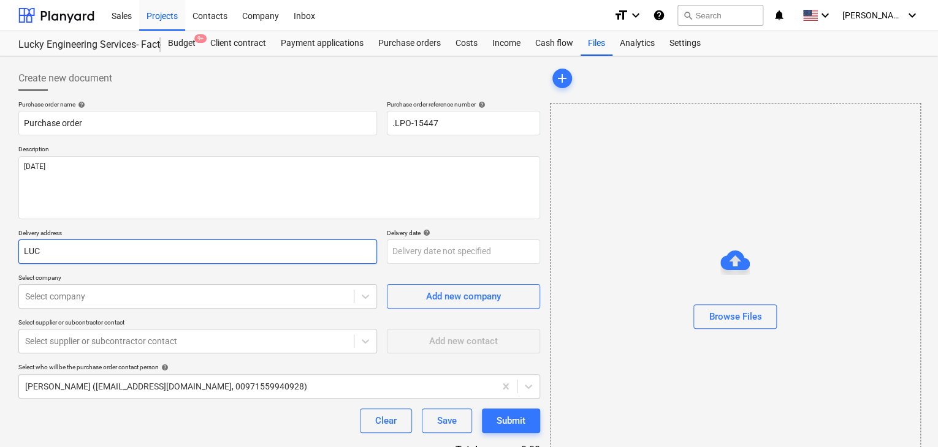
type input "LUCK"
type textarea "x"
type input "LUCKY"
type textarea "x"
type input "LUCKY"
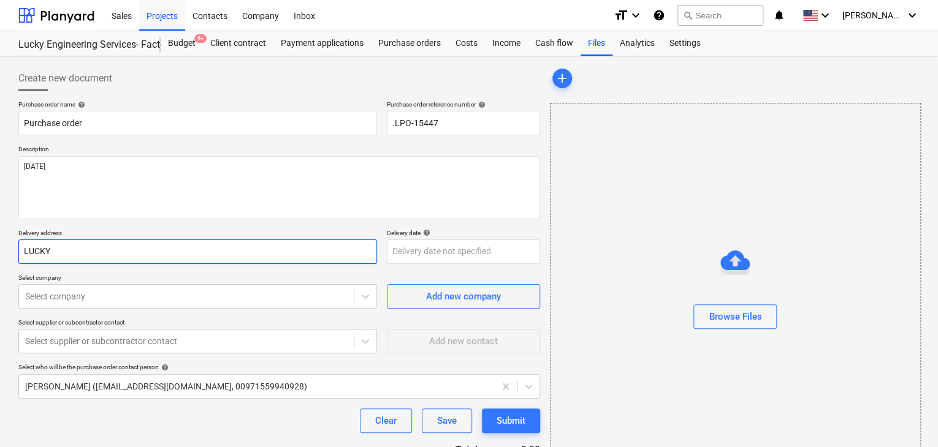
type textarea "x"
type input "LUCKY E"
type textarea "x"
type input "LUCKY EN"
type textarea "x"
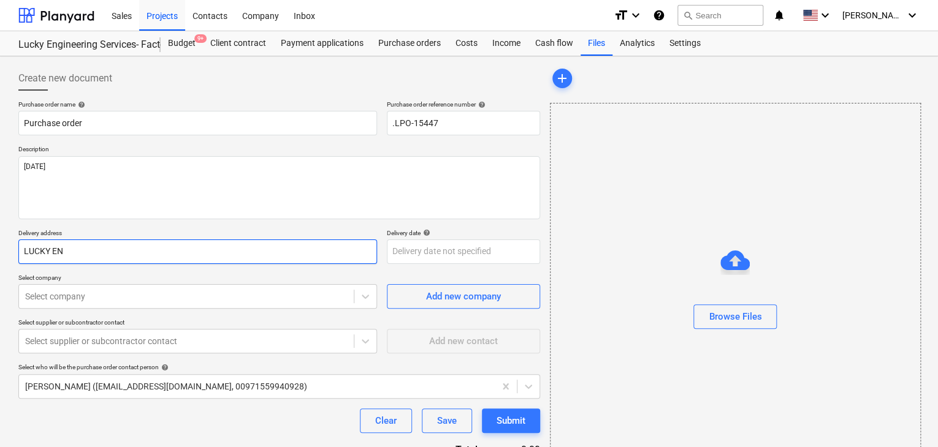
type input "LUCKY ENG"
type textarea "x"
type input "LUCKY ENGI"
type textarea "x"
type input "LUCKY ENGIN"
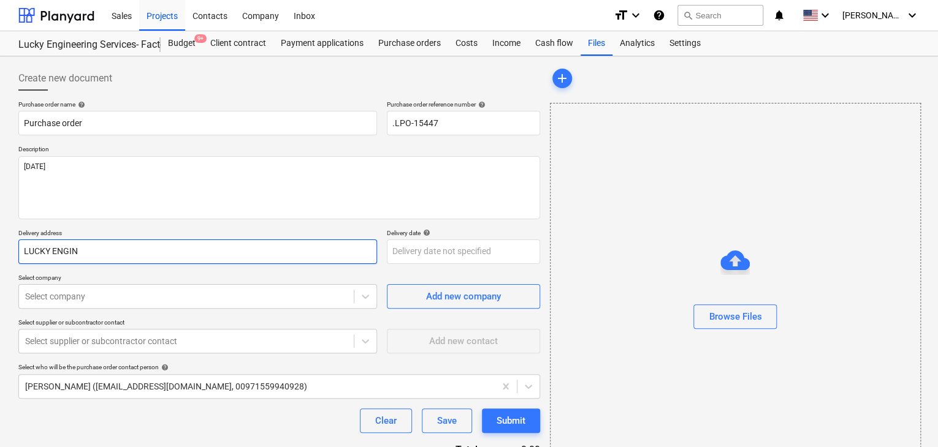
type textarea "x"
type input "LUCKY ENGINE"
type textarea "x"
type input "LUCKY ENGINEE"
type textarea "x"
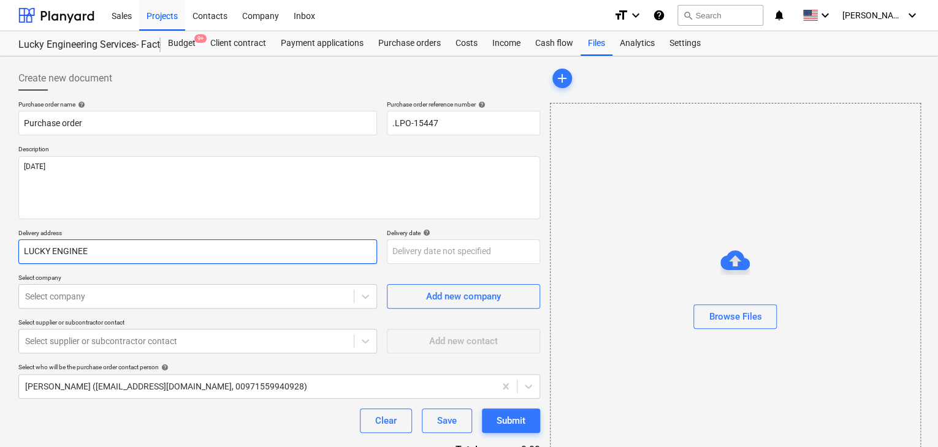
type input "LUCKY ENGINEER"
type textarea "x"
type input "LUCKY ENGINEERI"
type textarea "x"
type input "LUCKY ENGINEERIN"
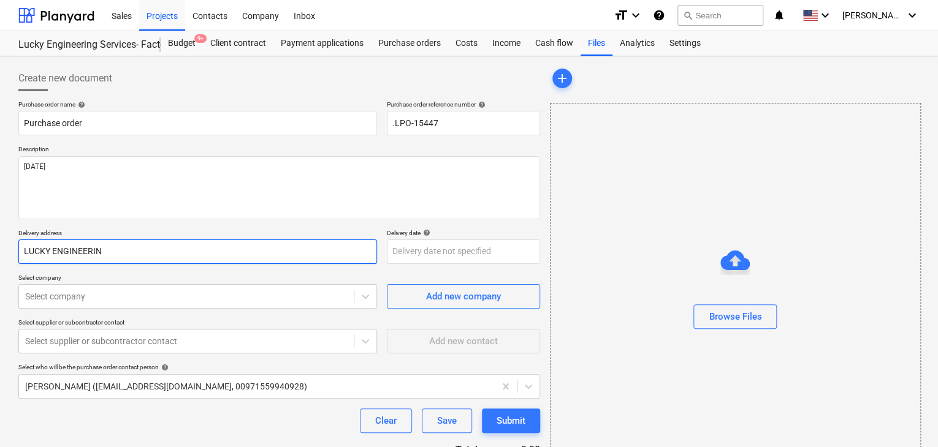
type textarea "x"
type input "LUCKY ENGINEERING"
type textarea "x"
type input "LUCKY ENGINEERING"
type textarea "x"
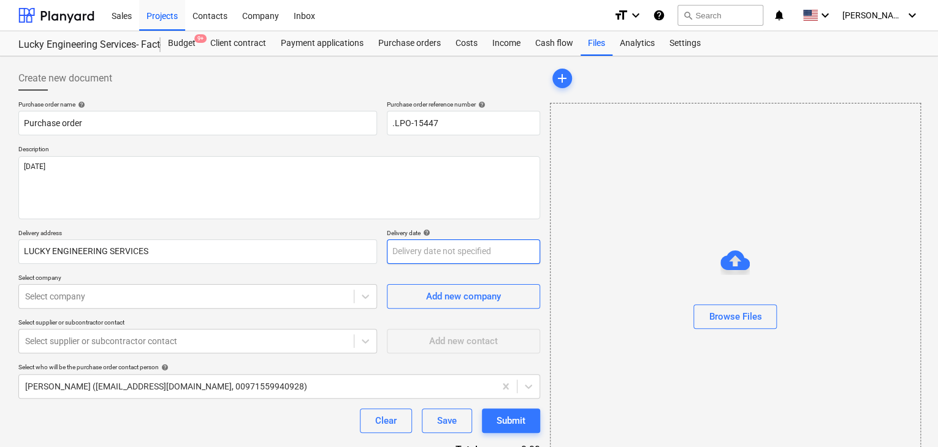
click at [399, 243] on body "Sales Projects Contacts Company Inbox format_size keyboard_arrow_down help sear…" at bounding box center [469, 223] width 938 height 447
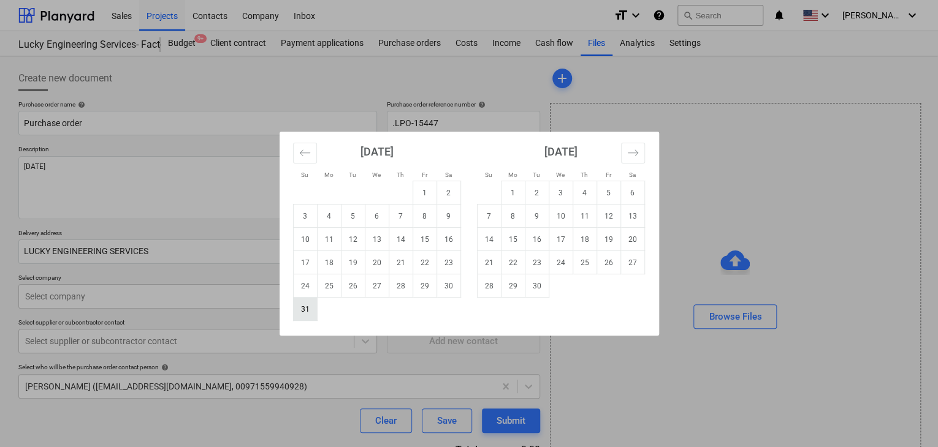
drag, startPoint x: 304, startPoint y: 302, endPoint x: 139, endPoint y: 310, distance: 165.0
click at [304, 302] on td "31" at bounding box center [305, 309] width 24 height 23
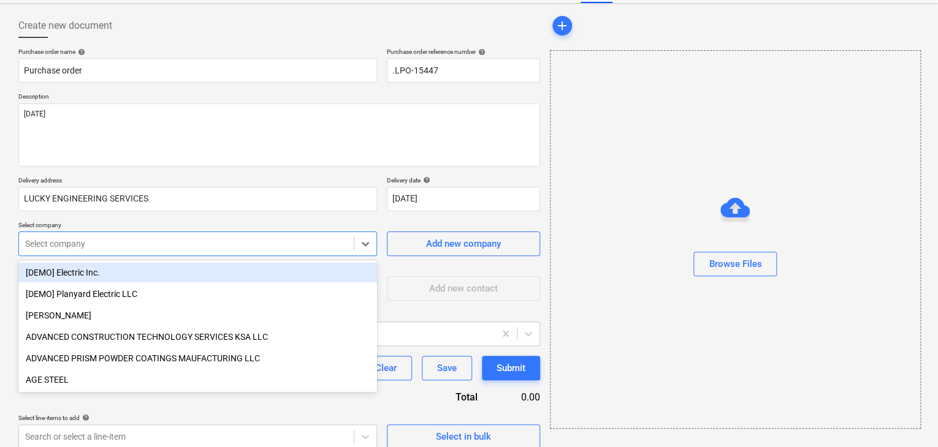
click at [121, 295] on body "Sales Projects Contacts Company Inbox format_size keyboard_arrow_down help sear…" at bounding box center [469, 170] width 938 height 447
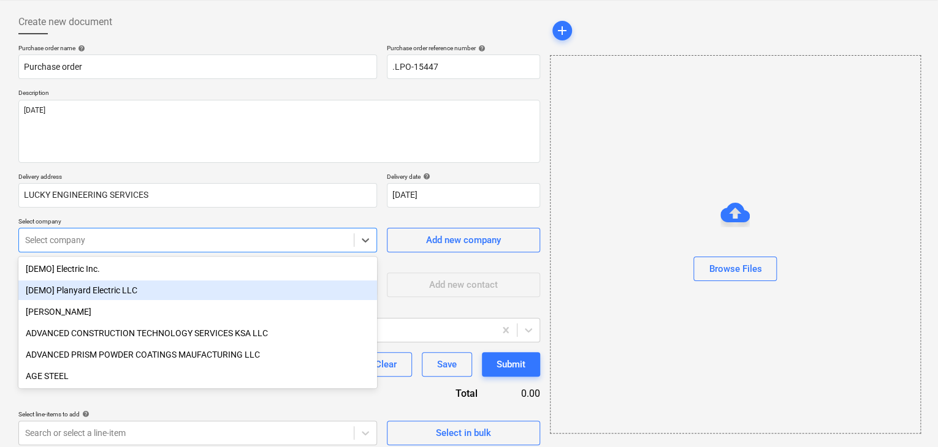
scroll to position [57, 0]
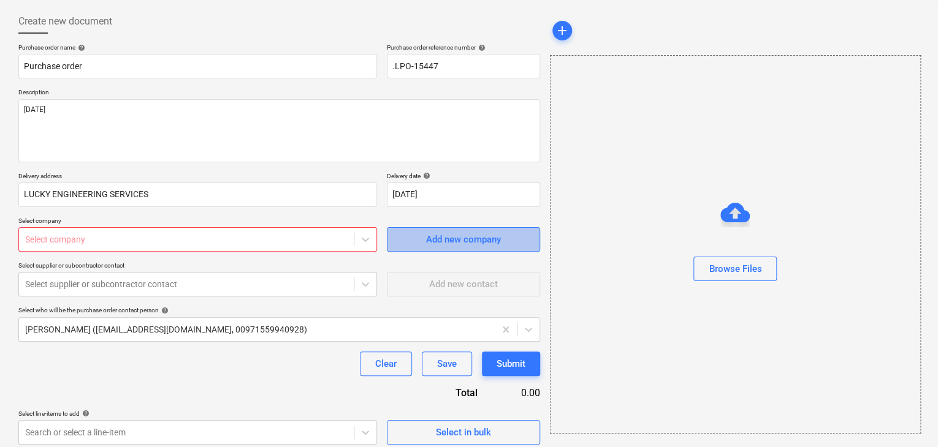
click at [417, 232] on span "Add new company" at bounding box center [463, 240] width 123 height 16
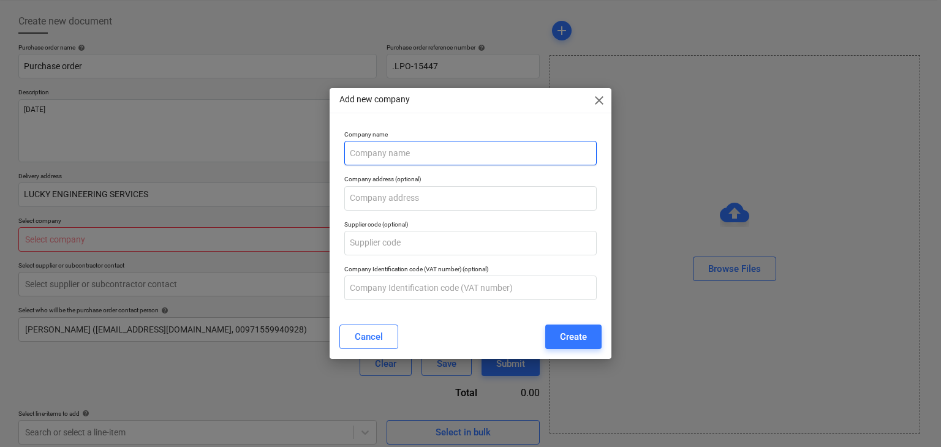
click at [377, 150] on input "text" at bounding box center [470, 153] width 253 height 25
click at [568, 344] on div "Create" at bounding box center [573, 337] width 27 height 16
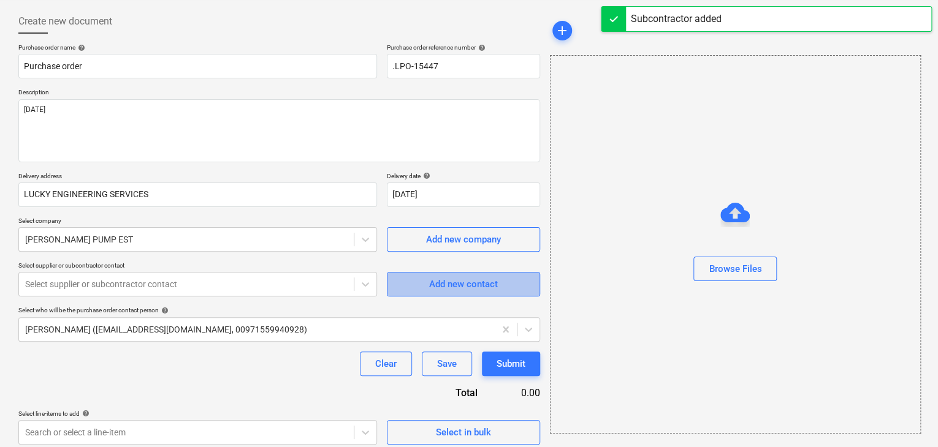
click at [429, 286] on div "Add new contact" at bounding box center [463, 284] width 69 height 16
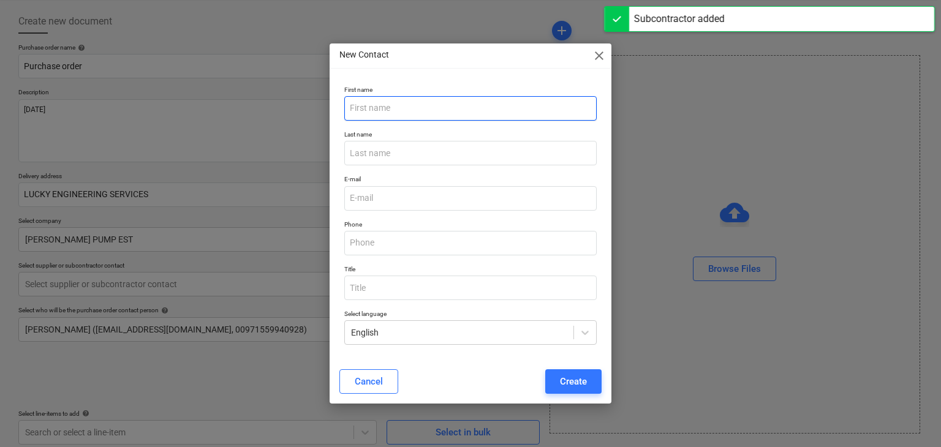
click at [363, 104] on input "text" at bounding box center [470, 108] width 253 height 25
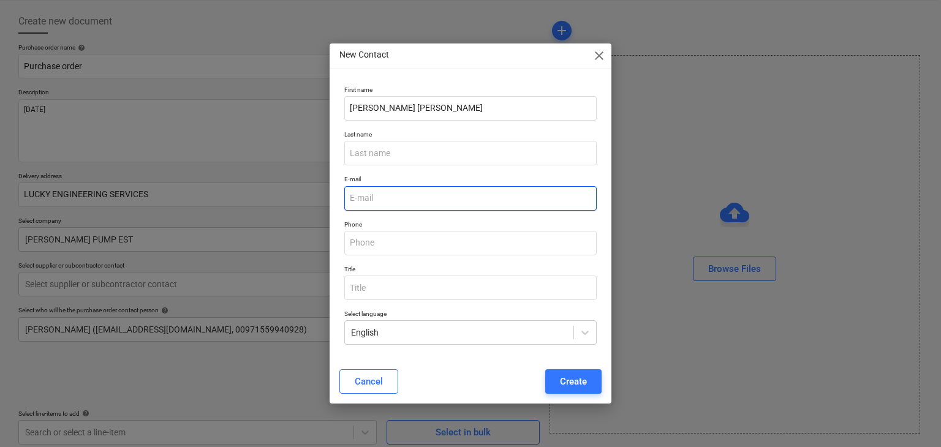
click at [387, 194] on input "email" at bounding box center [470, 198] width 253 height 25
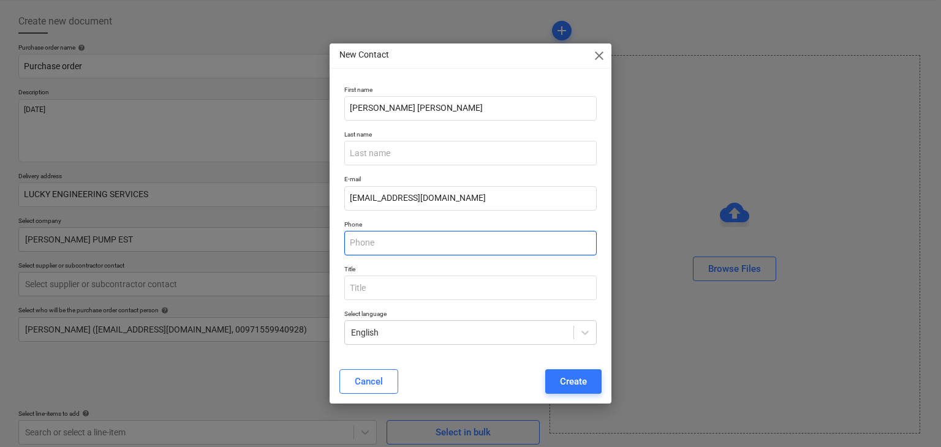
click at [374, 251] on input "text" at bounding box center [470, 243] width 253 height 25
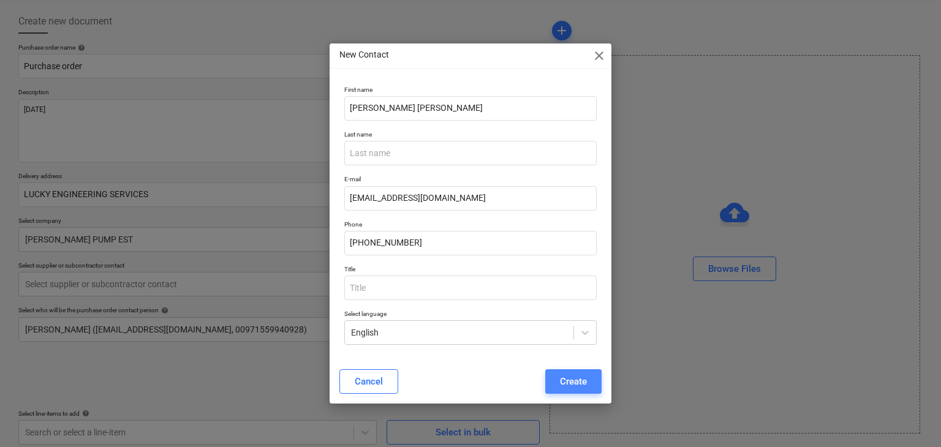
click at [555, 386] on button "Create" at bounding box center [573, 382] width 56 height 25
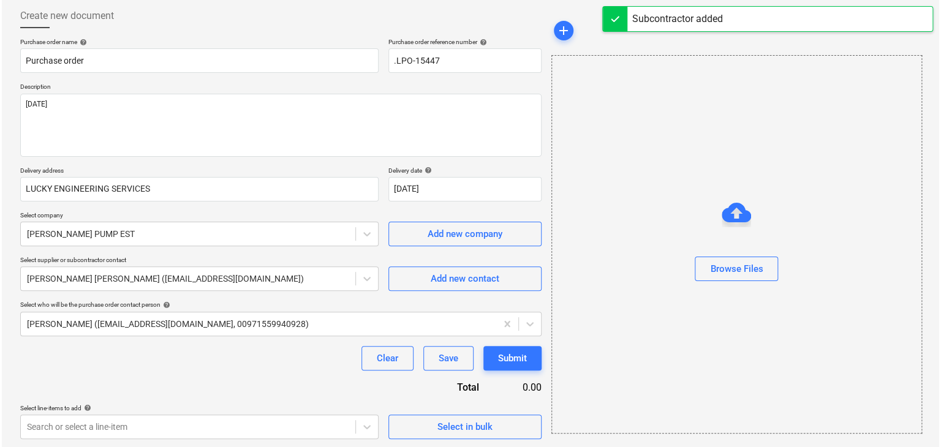
scroll to position [64, 0]
click at [410, 430] on span "Select in bulk" at bounding box center [463, 426] width 123 height 16
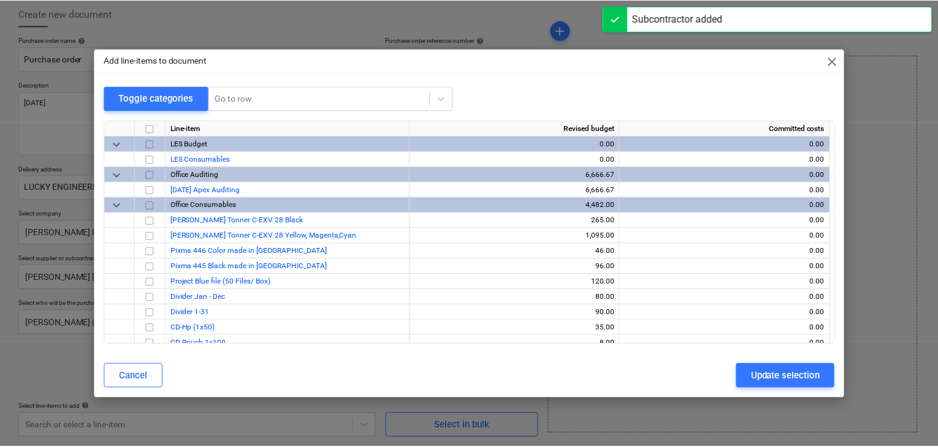
scroll to position [24722, 0]
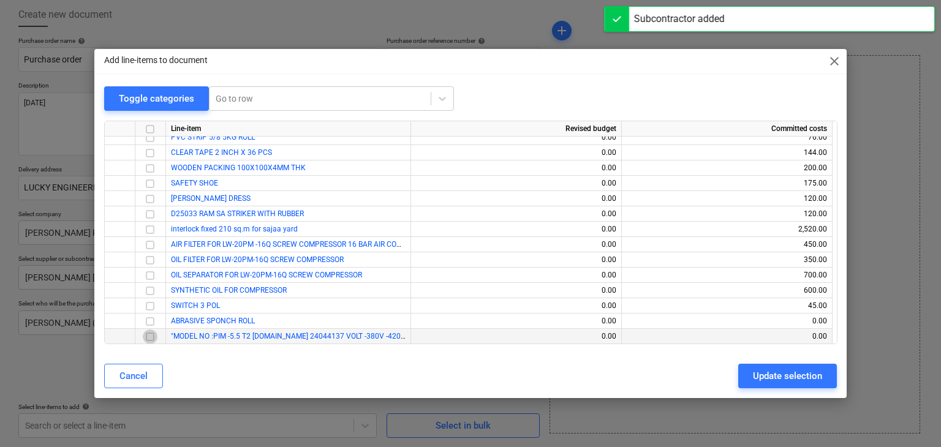
click at [150, 338] on input "checkbox" at bounding box center [150, 337] width 15 height 15
click at [766, 377] on div "Update selection" at bounding box center [787, 376] width 69 height 16
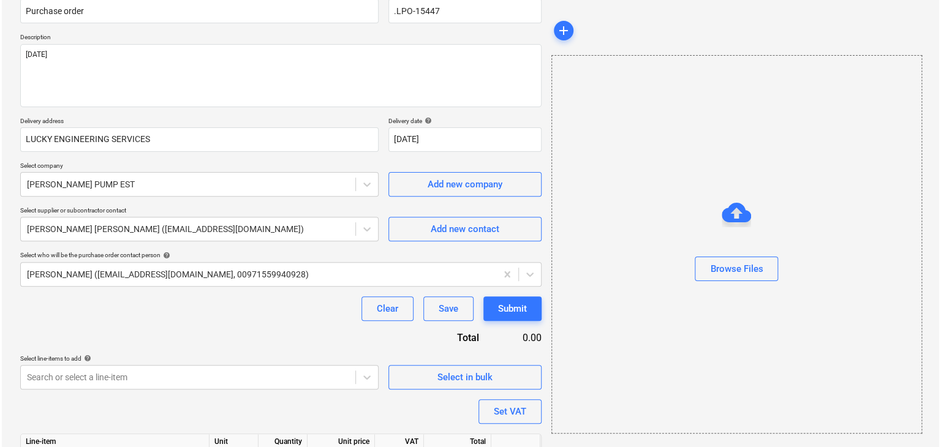
scroll to position [179, 0]
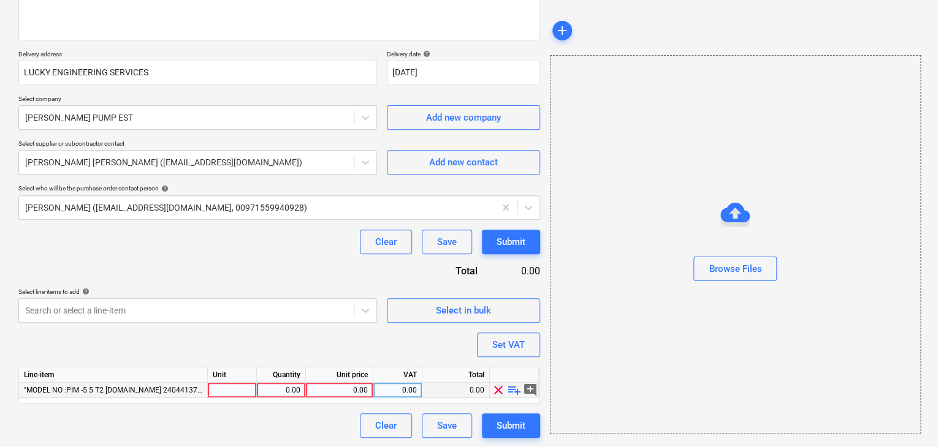
click at [241, 392] on div at bounding box center [232, 390] width 49 height 15
click at [291, 390] on div "0.00" at bounding box center [281, 390] width 39 height 15
click at [333, 389] on div "0.00" at bounding box center [339, 390] width 57 height 15
drag, startPoint x: 576, startPoint y: 383, endPoint x: 509, endPoint y: 367, distance: 68.8
click at [569, 382] on div "Browse Files" at bounding box center [735, 244] width 371 height 379
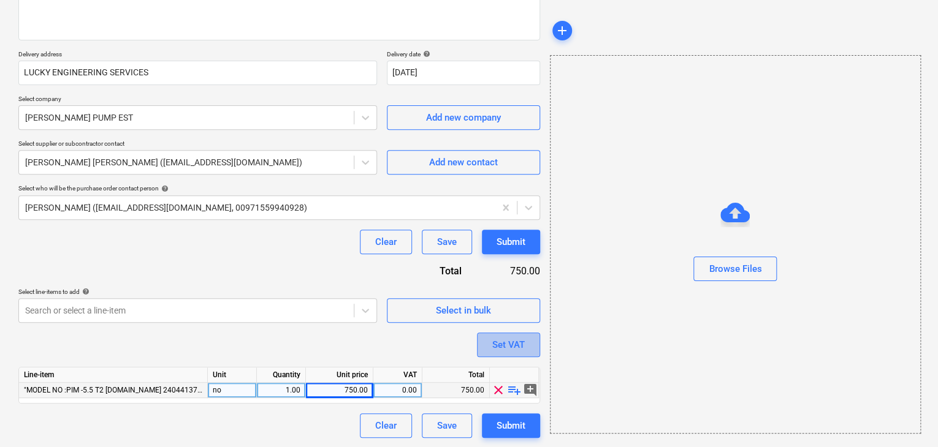
click at [503, 349] on div "Set VAT" at bounding box center [508, 345] width 32 height 16
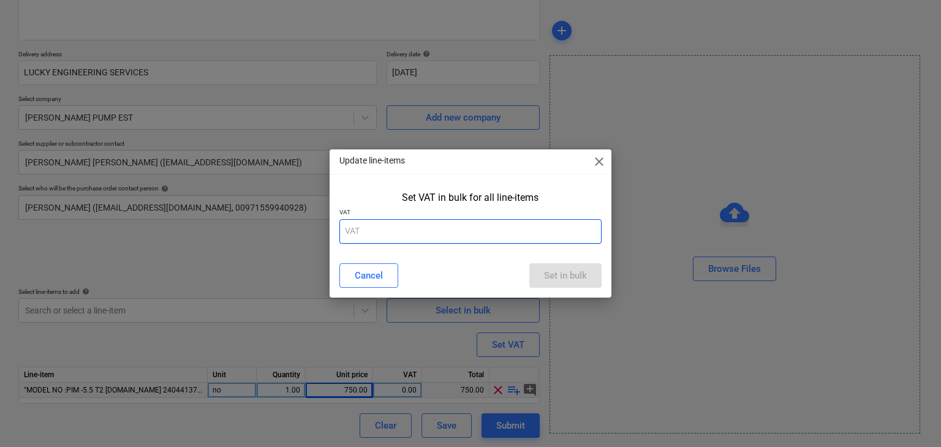
click at [424, 232] on input "text" at bounding box center [471, 231] width 263 height 25
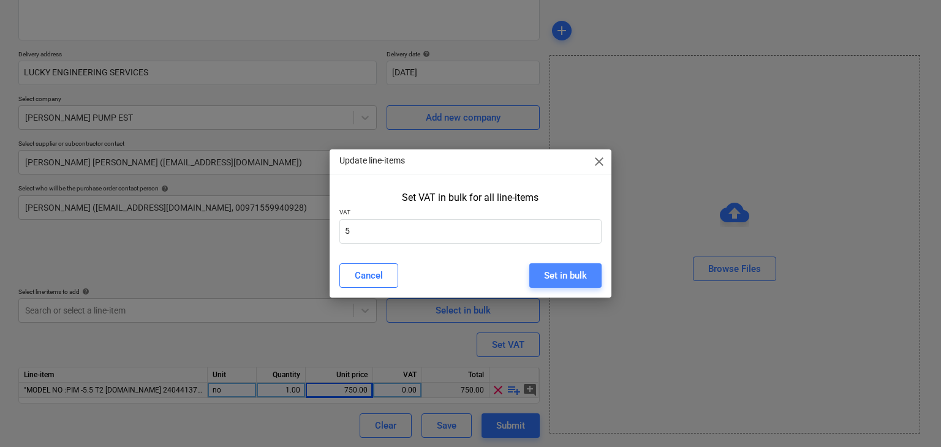
click at [555, 274] on div "Set in bulk" at bounding box center [565, 276] width 43 height 16
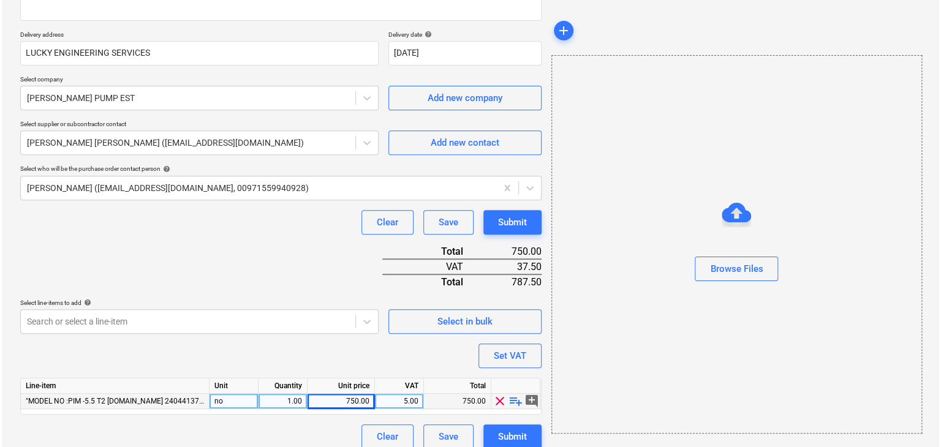
scroll to position [210, 0]
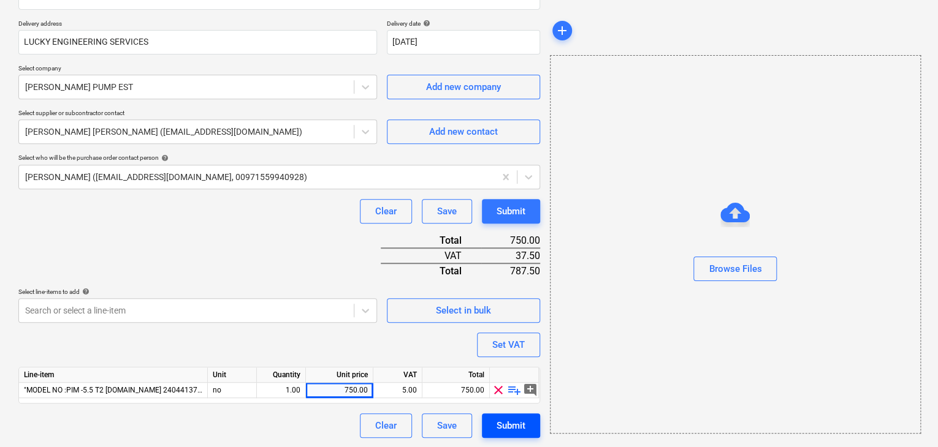
click at [504, 425] on div "Submit" at bounding box center [510, 426] width 29 height 16
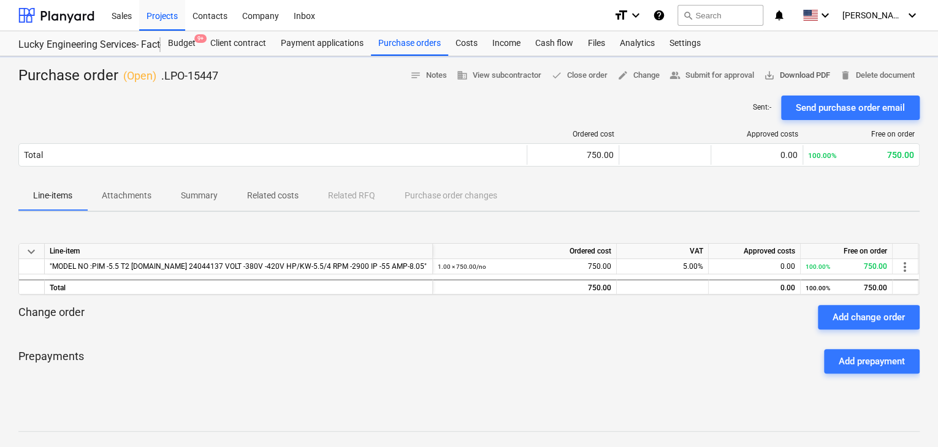
drag, startPoint x: 807, startPoint y: 77, endPoint x: 799, endPoint y: 74, distance: 8.5
click at [799, 74] on span "save_alt Download PDF" at bounding box center [797, 76] width 66 height 14
